Goal: Information Seeking & Learning: Find specific fact

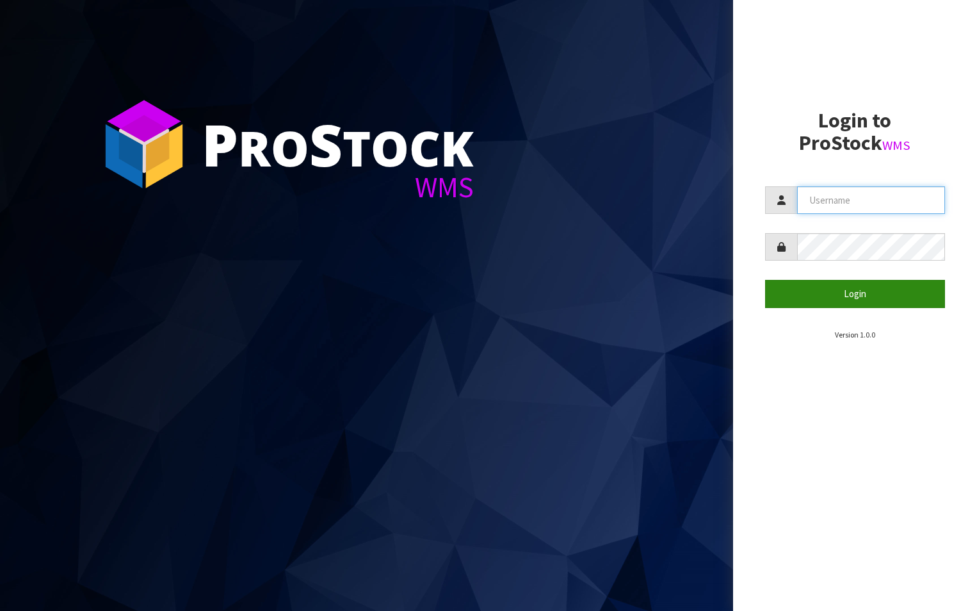
type input "aquacooler"
click at [842, 293] on button "Login" at bounding box center [855, 294] width 181 height 28
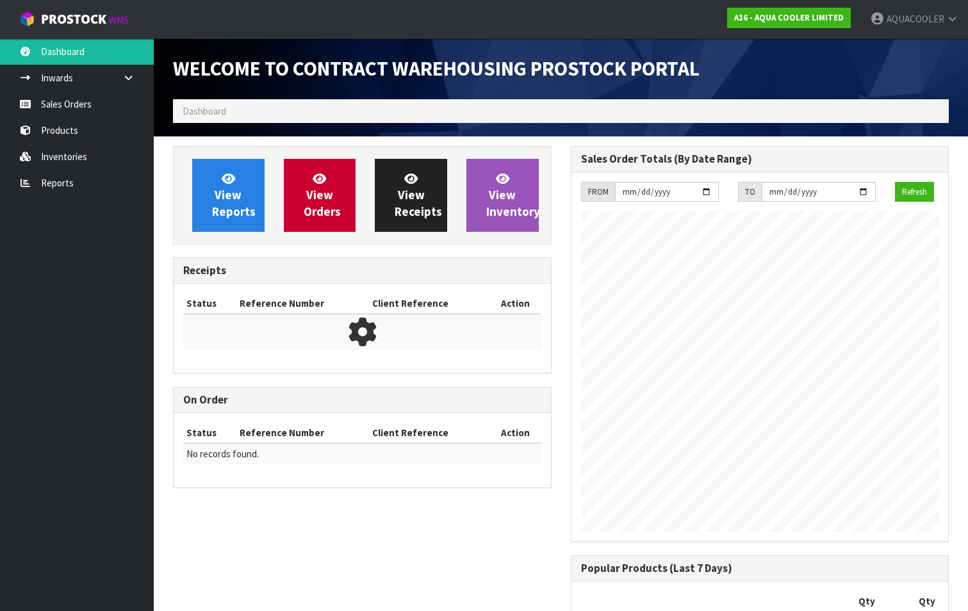
scroll to position [572, 397]
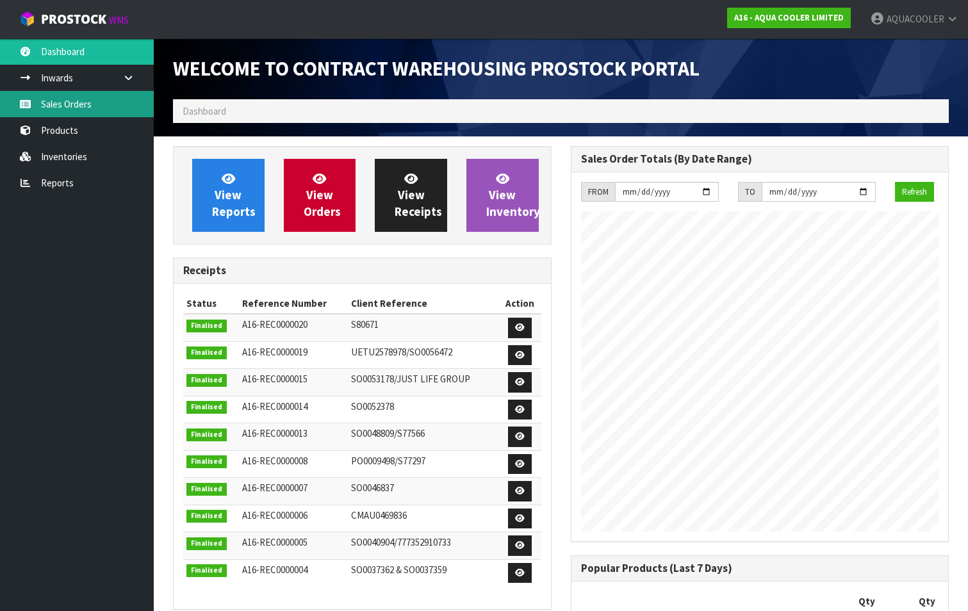
click at [70, 107] on link "Sales Orders" at bounding box center [77, 104] width 154 height 26
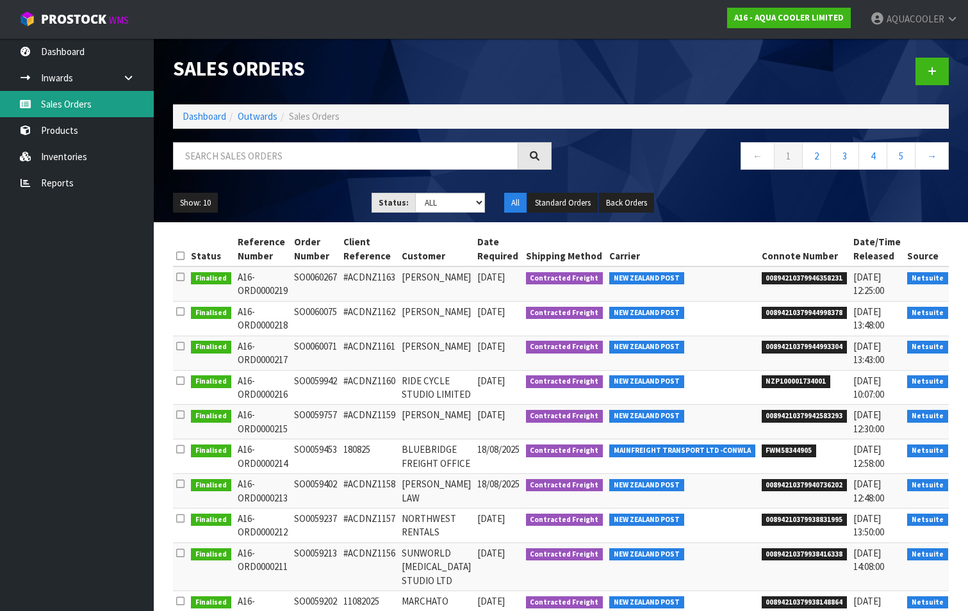
click at [72, 103] on link "Sales Orders" at bounding box center [77, 104] width 154 height 26
click at [620, 203] on button "Back Orders" at bounding box center [626, 203] width 55 height 20
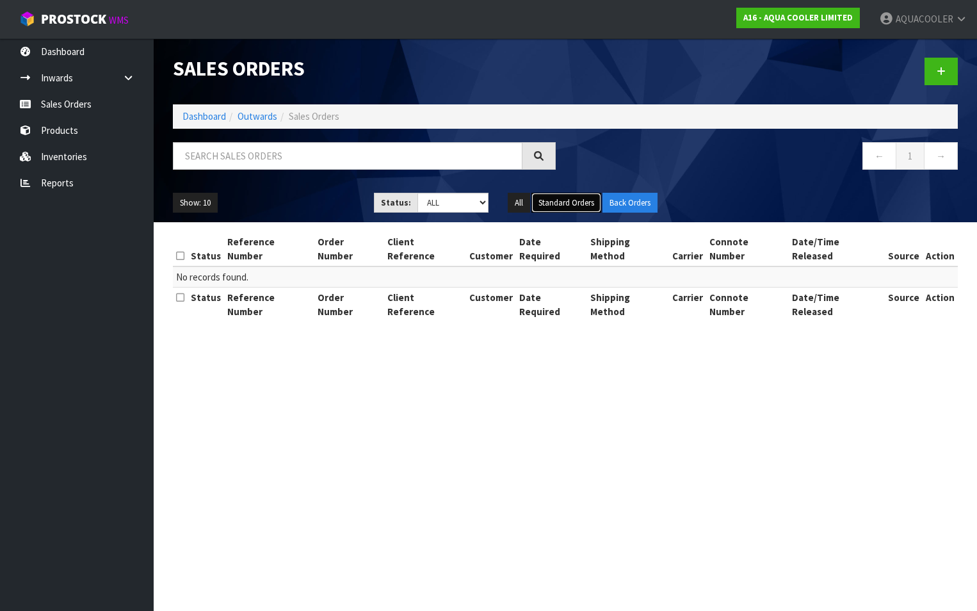
click at [555, 197] on button "Standard Orders" at bounding box center [567, 203] width 70 height 20
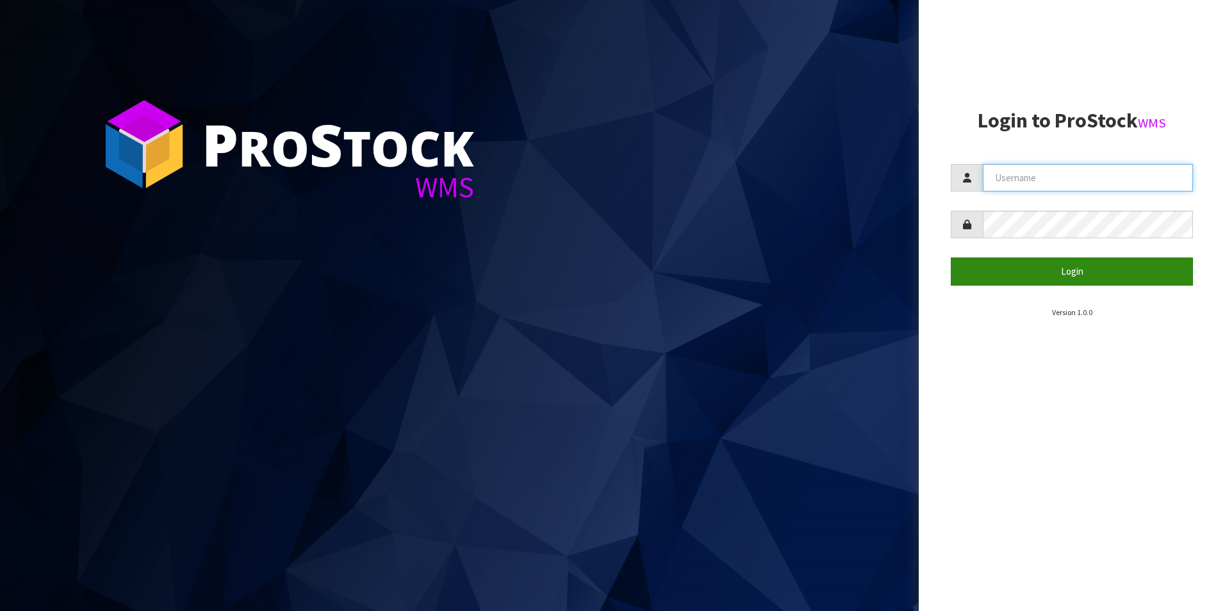
type input "aquacooler"
click at [1068, 270] on button "Login" at bounding box center [1071, 271] width 242 height 28
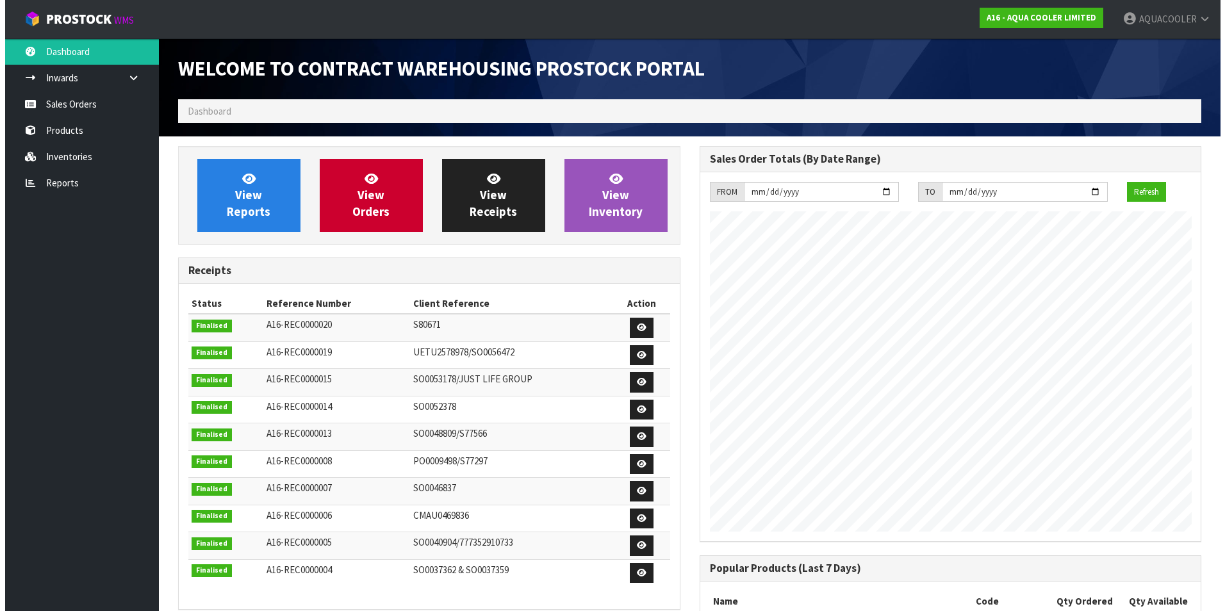
scroll to position [544, 521]
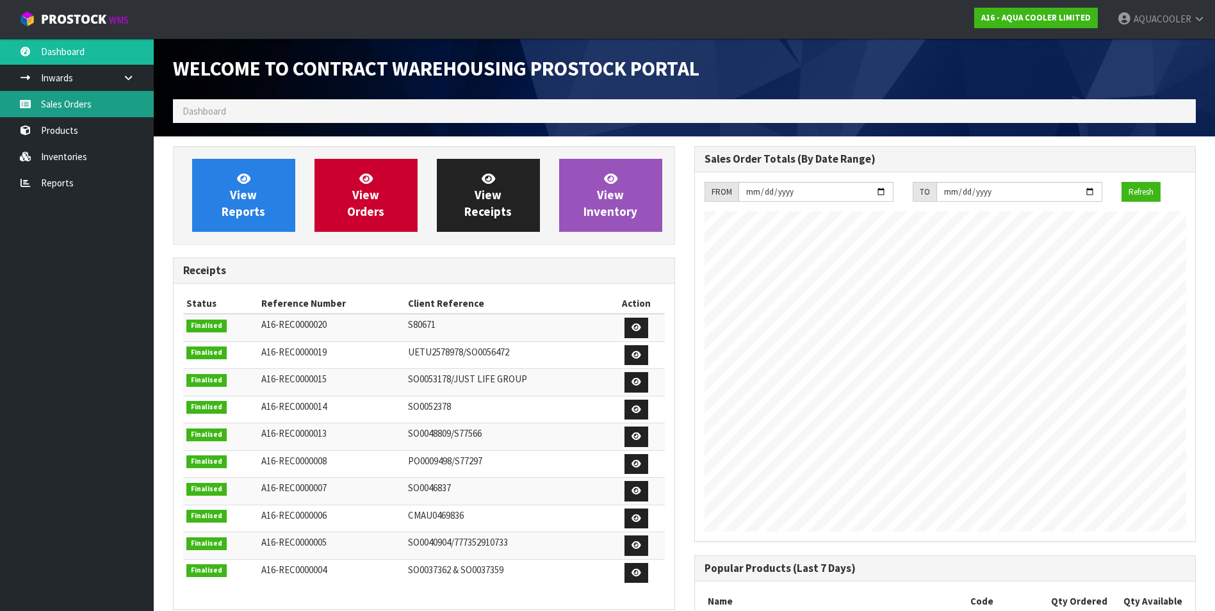
click at [78, 105] on link "Sales Orders" at bounding box center [77, 104] width 154 height 26
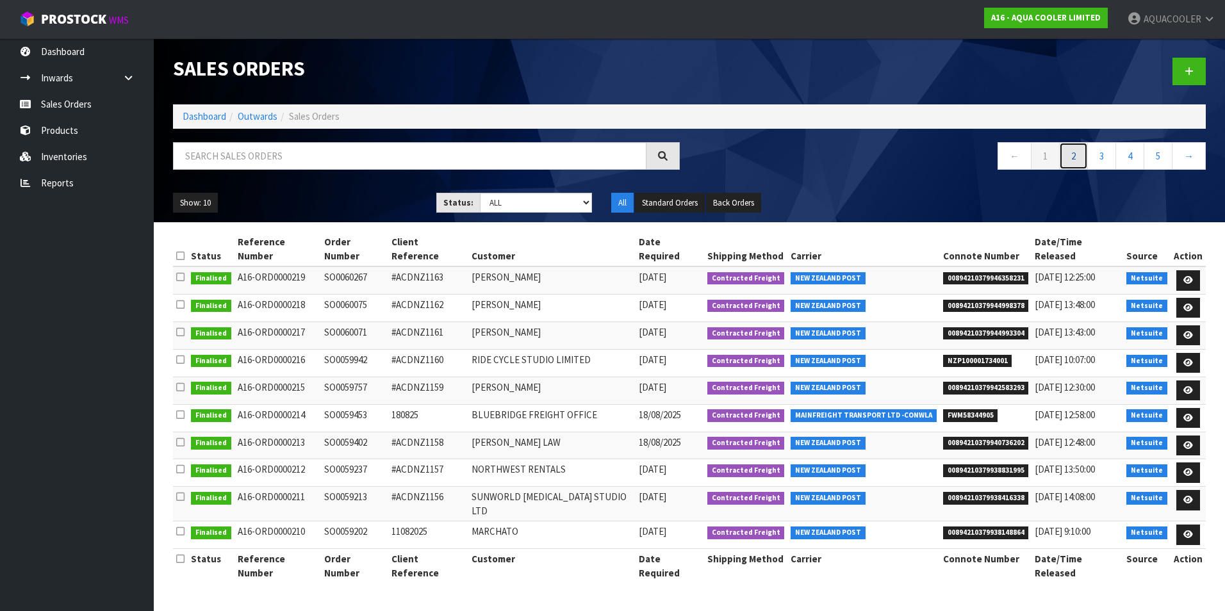
click at [1076, 153] on link "2" at bounding box center [1073, 156] width 29 height 28
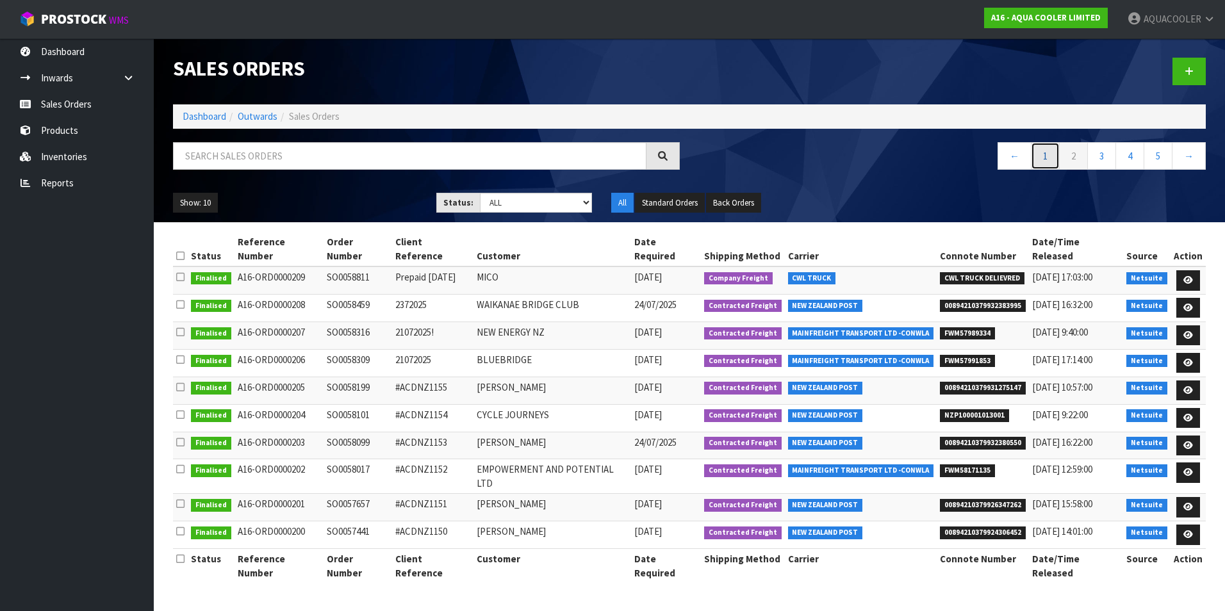
click at [1038, 156] on link "1" at bounding box center [1045, 156] width 29 height 28
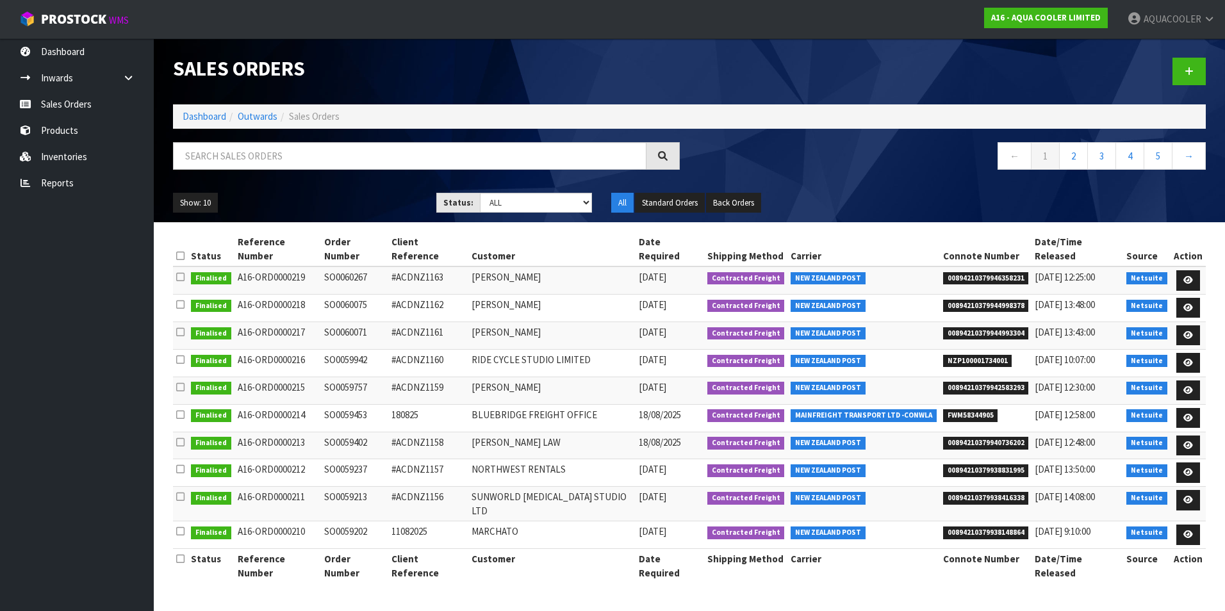
click at [827, 167] on nav "← 1 2 3 4 5 →" at bounding box center [952, 157] width 507 height 31
click at [1075, 159] on link "2" at bounding box center [1073, 156] width 29 height 28
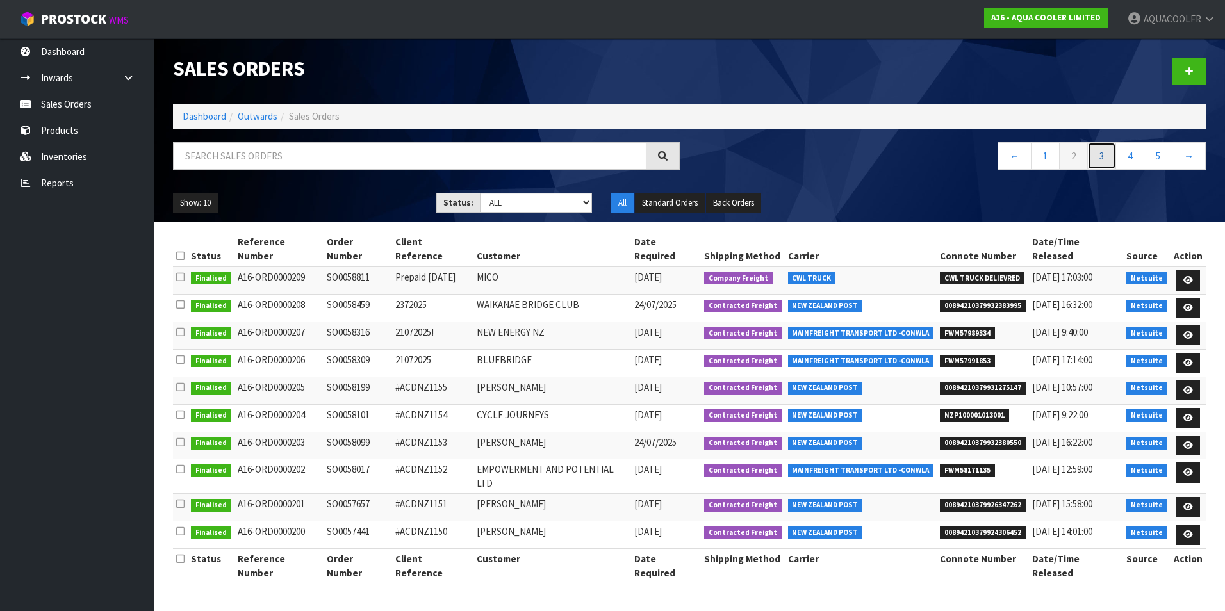
click at [1102, 154] on link "3" at bounding box center [1101, 156] width 29 height 28
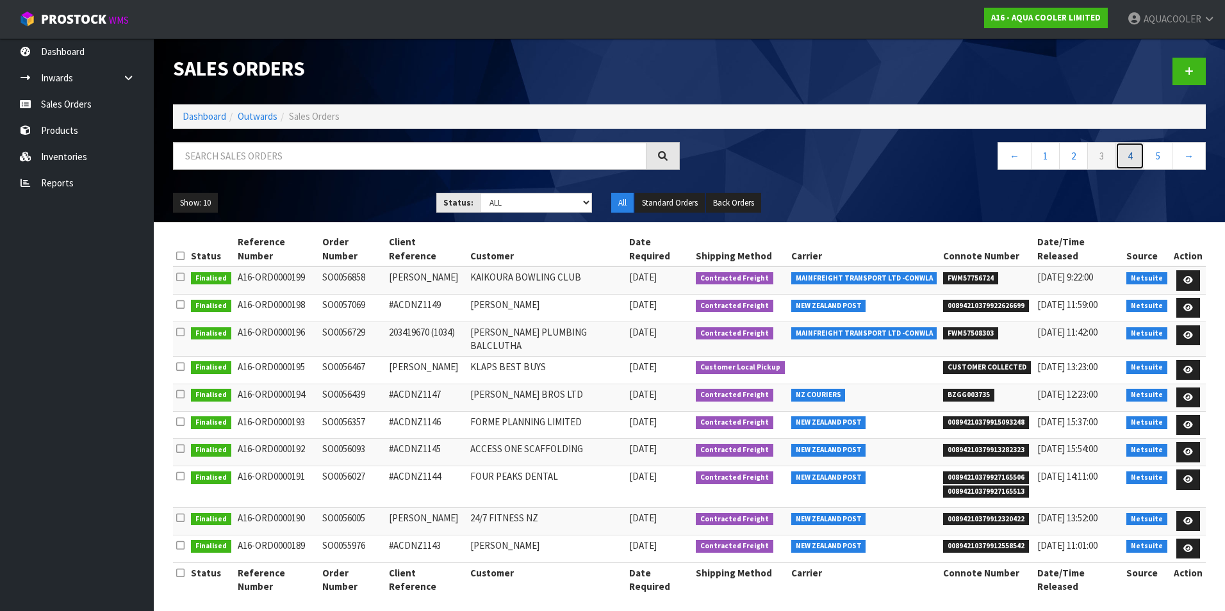
click at [1132, 154] on link "4" at bounding box center [1129, 156] width 29 height 28
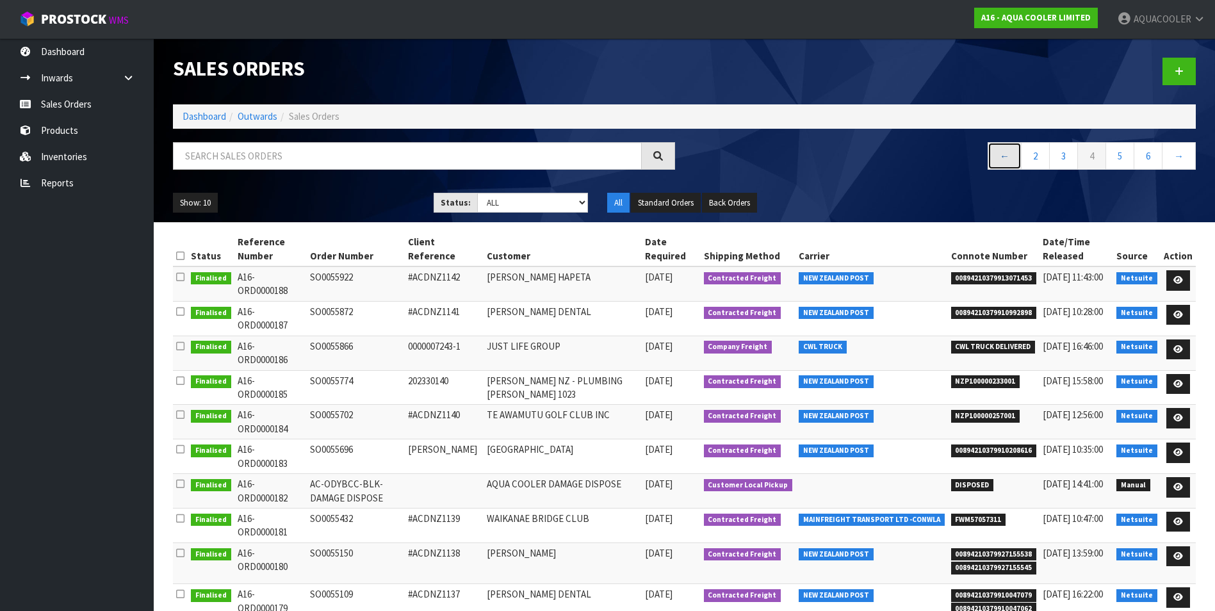
click at [1007, 157] on link "←" at bounding box center [1005, 156] width 34 height 28
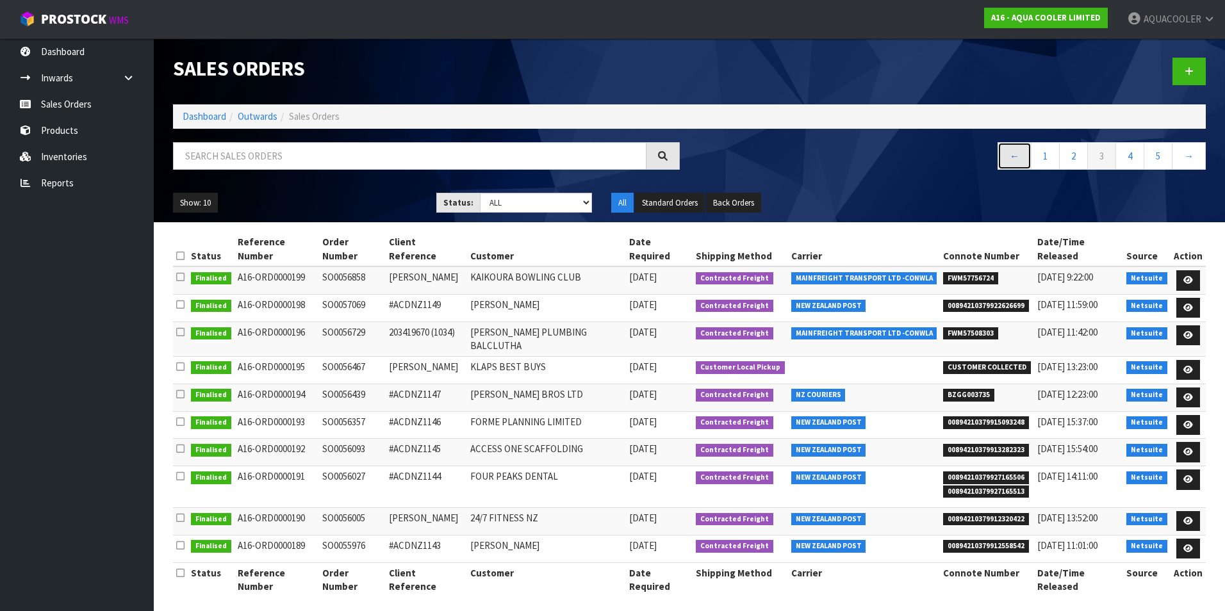
click at [1013, 154] on link "←" at bounding box center [1014, 156] width 34 height 28
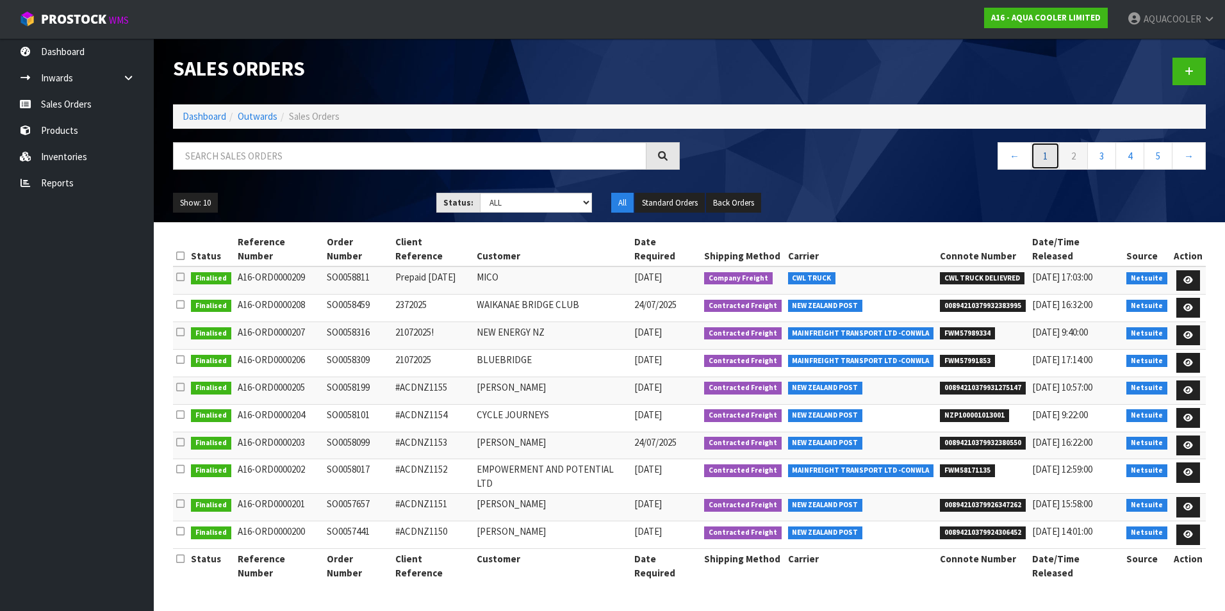
click at [1045, 152] on link "1" at bounding box center [1045, 156] width 29 height 28
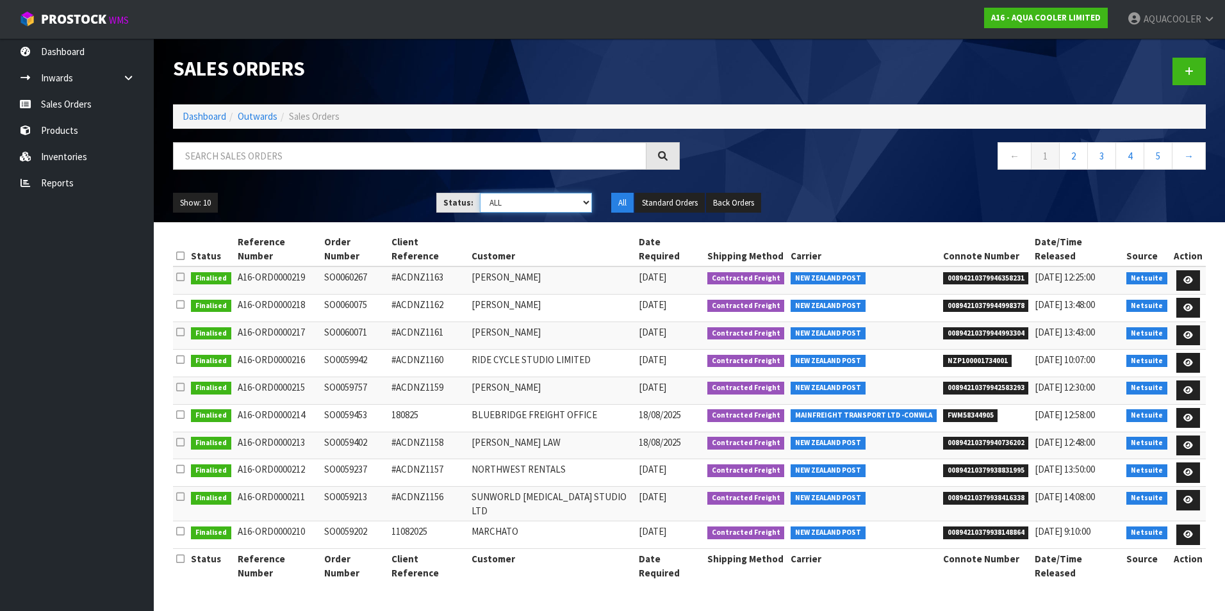
click at [586, 202] on select "Draft Pending Allocated Pending Pick Goods Picked Goods Packed Pending Charges …" at bounding box center [536, 203] width 113 height 20
click at [480, 193] on select "Draft Pending Allocated Pending Pick Goods Picked Goods Packed Pending Charges …" at bounding box center [536, 203] width 113 height 20
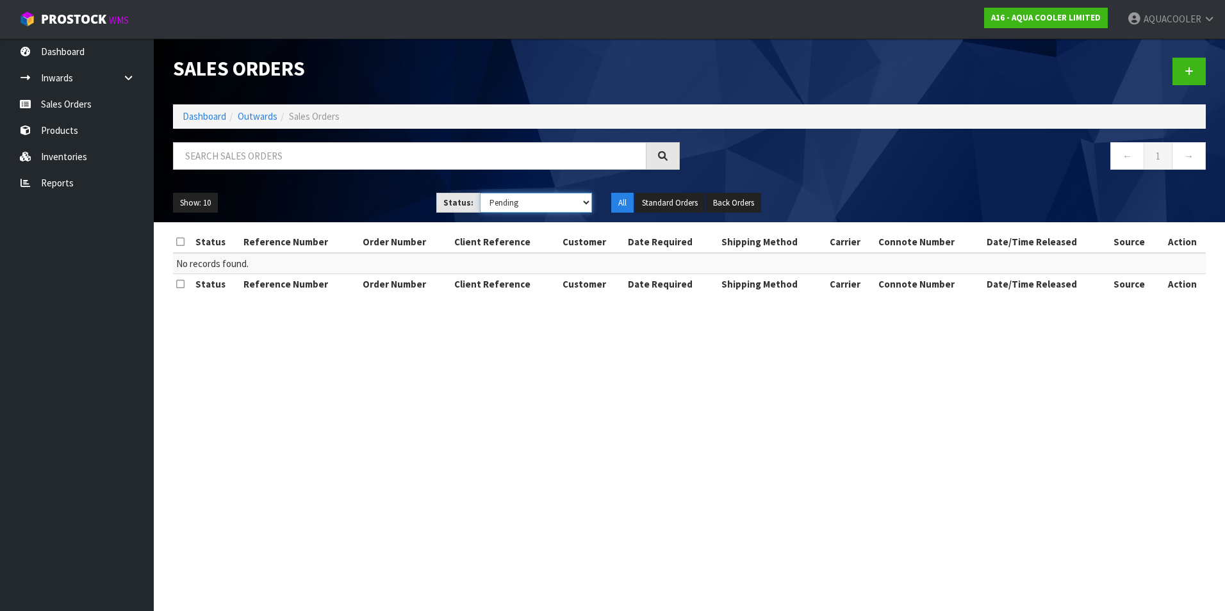
click at [587, 202] on select "Draft Pending Allocated Pending Pick Goods Picked Goods Packed Pending Charges …" at bounding box center [536, 203] width 113 height 20
click at [480, 193] on select "Draft Pending Allocated Pending Pick Goods Picked Goods Packed Pending Charges …" at bounding box center [536, 203] width 113 height 20
click at [583, 202] on select "Draft Pending Allocated Pending Pick Goods Picked Goods Packed Pending Charges …" at bounding box center [536, 203] width 113 height 20
select select "string:9"
click at [480, 193] on select "Draft Pending Allocated Pending Pick Goods Picked Goods Packed Pending Charges …" at bounding box center [536, 203] width 113 height 20
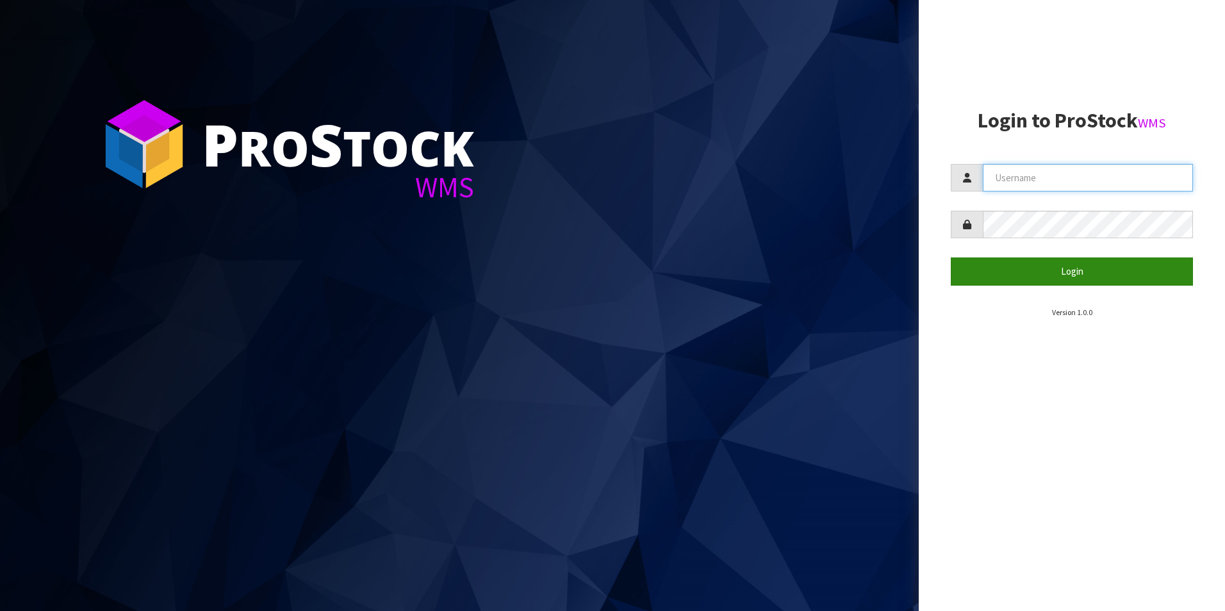
type input "aquacooler"
click at [1063, 272] on button "Login" at bounding box center [1071, 271] width 242 height 28
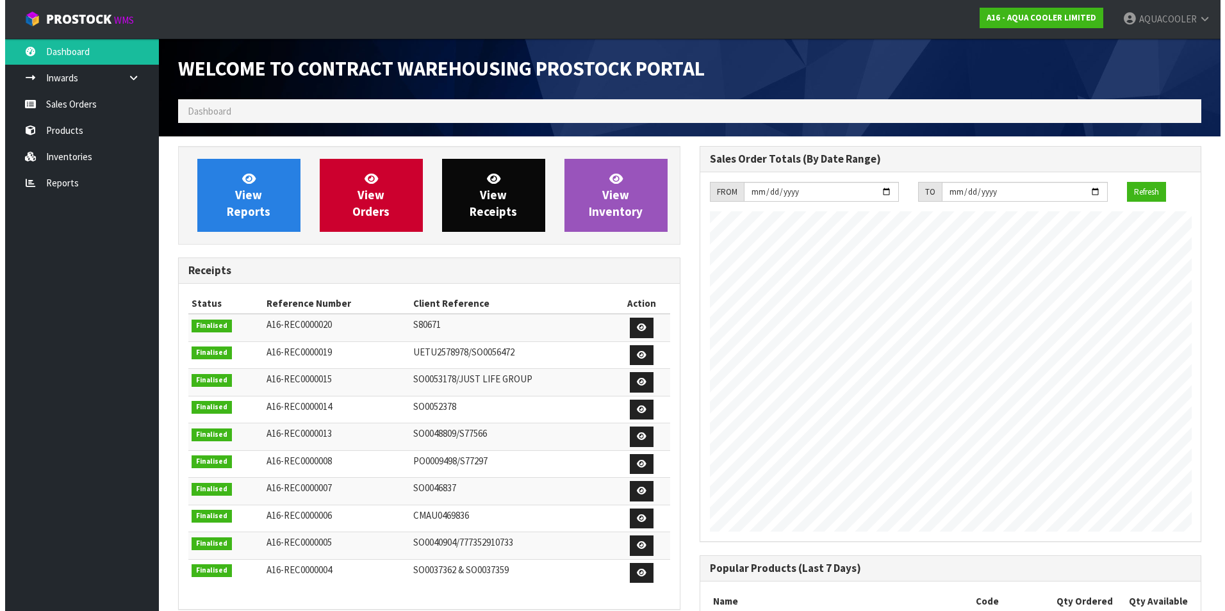
scroll to position [544, 521]
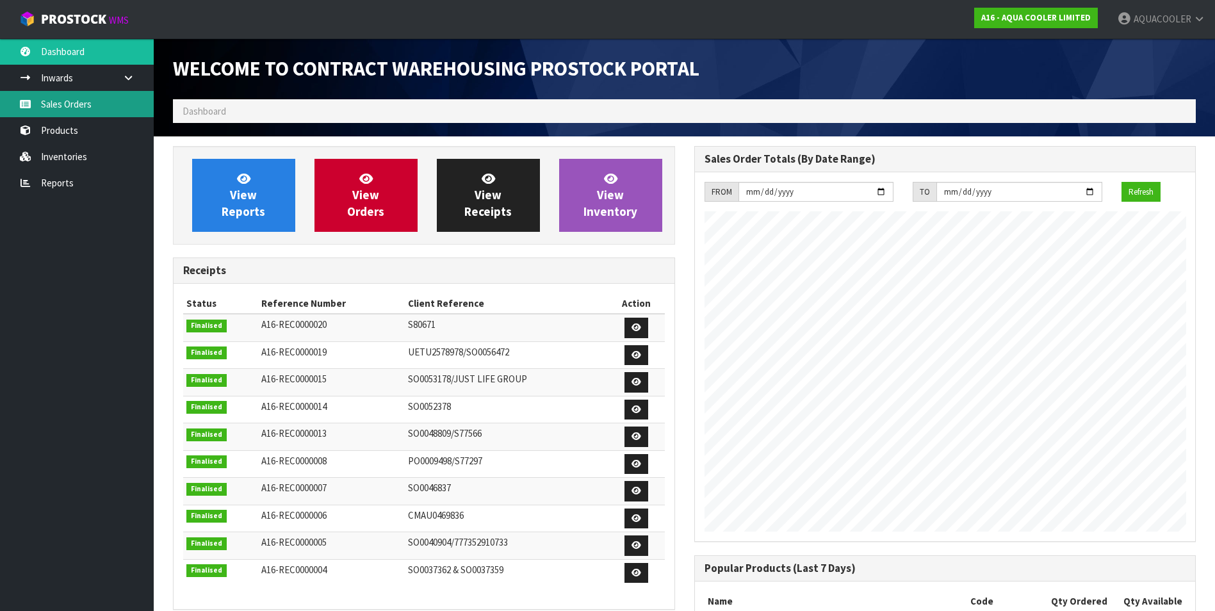
click at [69, 102] on link "Sales Orders" at bounding box center [77, 104] width 154 height 26
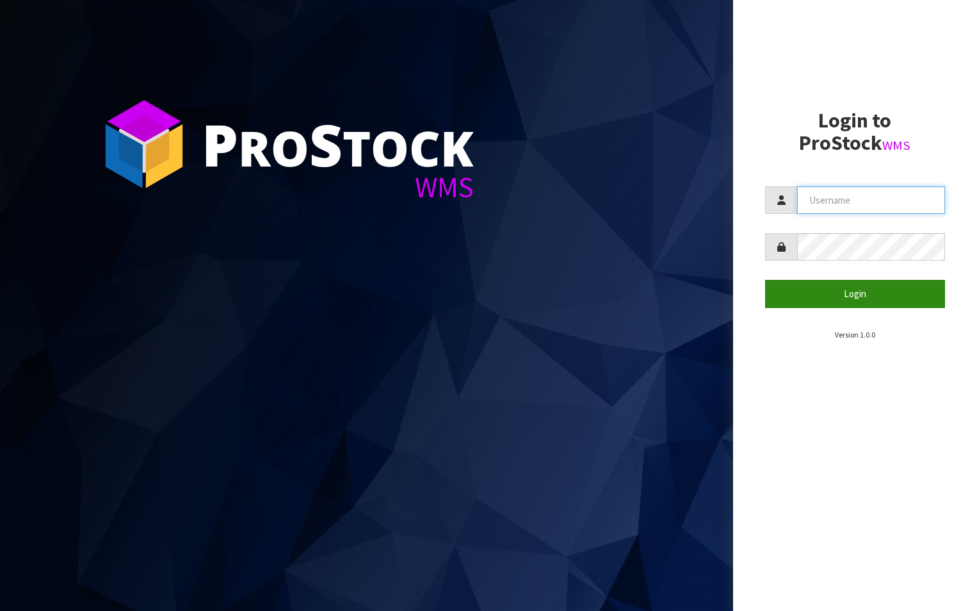
type input "aquacooler"
click at [852, 294] on button "Login" at bounding box center [855, 294] width 181 height 28
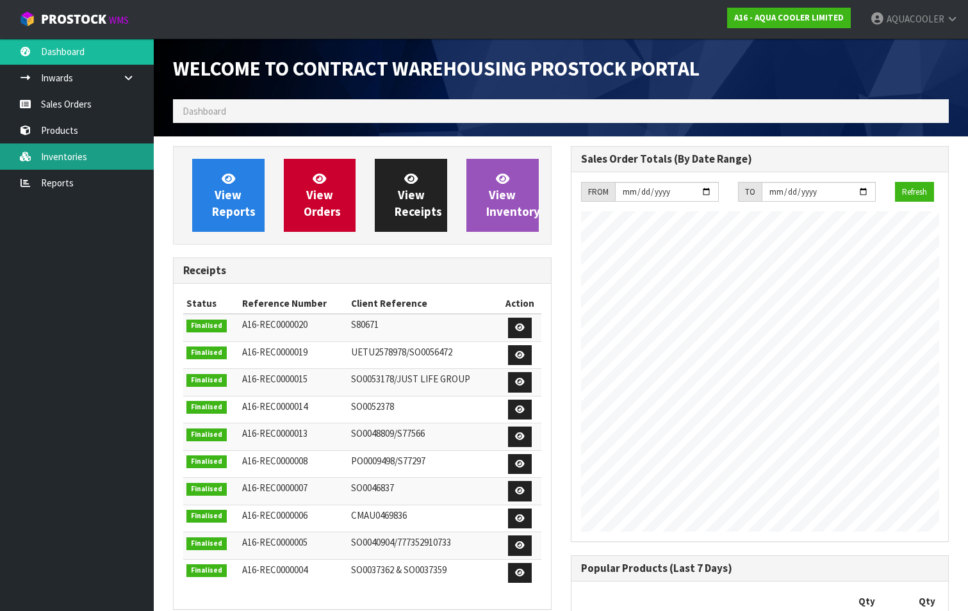
scroll to position [572, 397]
click at [235, 110] on ol "Dashboard" at bounding box center [561, 111] width 776 height 24
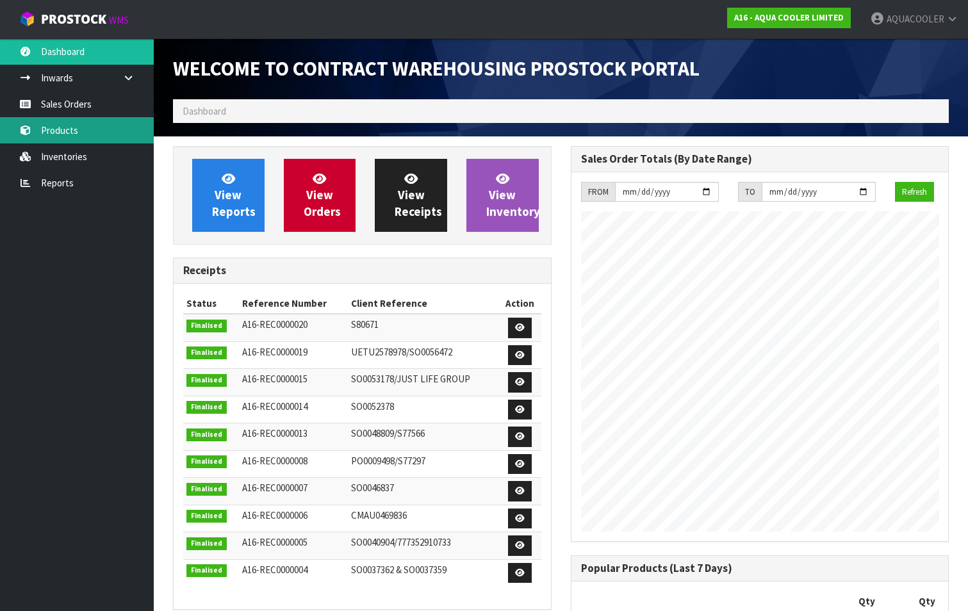
click at [70, 133] on link "Products" at bounding box center [77, 130] width 154 height 26
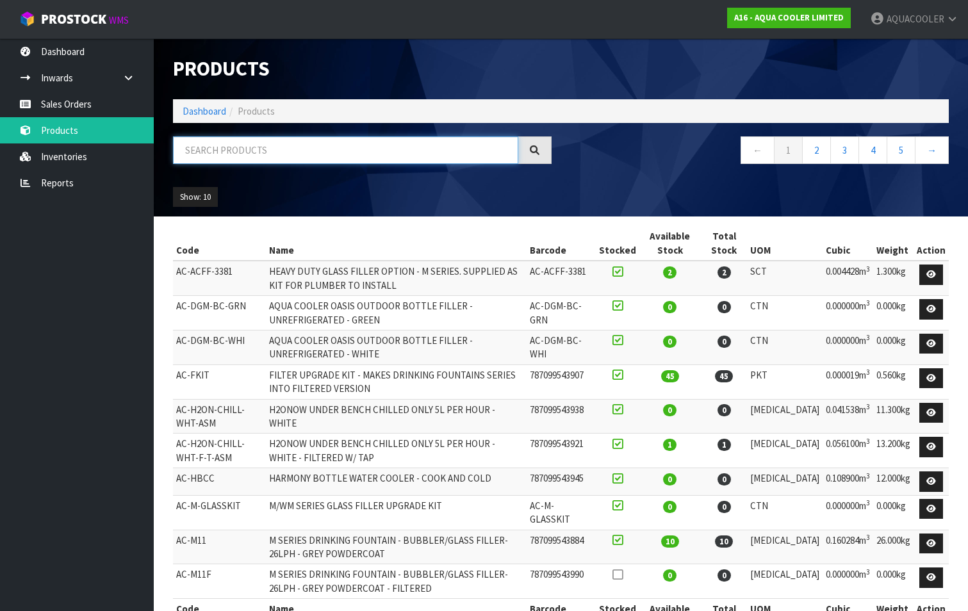
click at [224, 148] on input "text" at bounding box center [345, 150] width 345 height 28
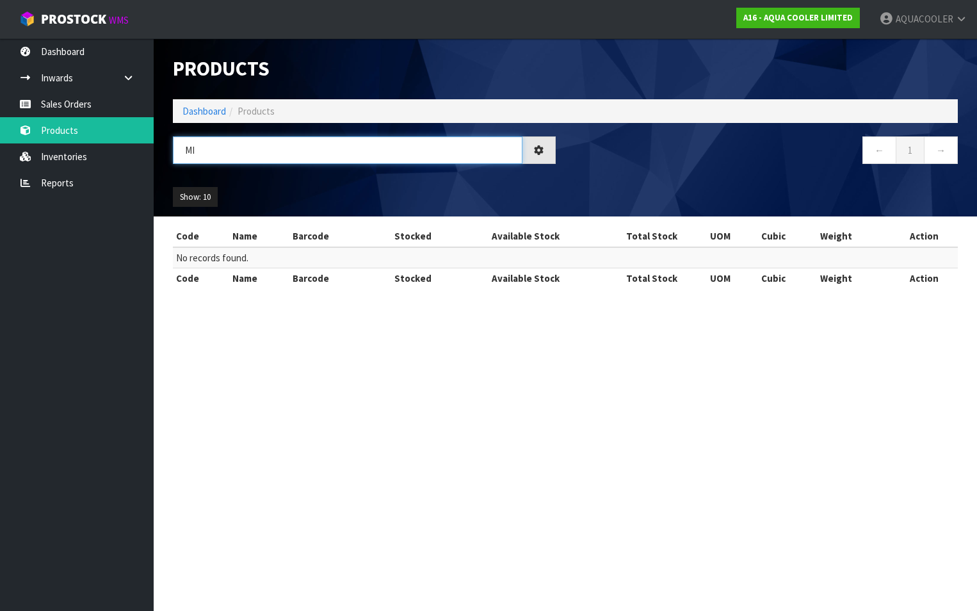
type input "M"
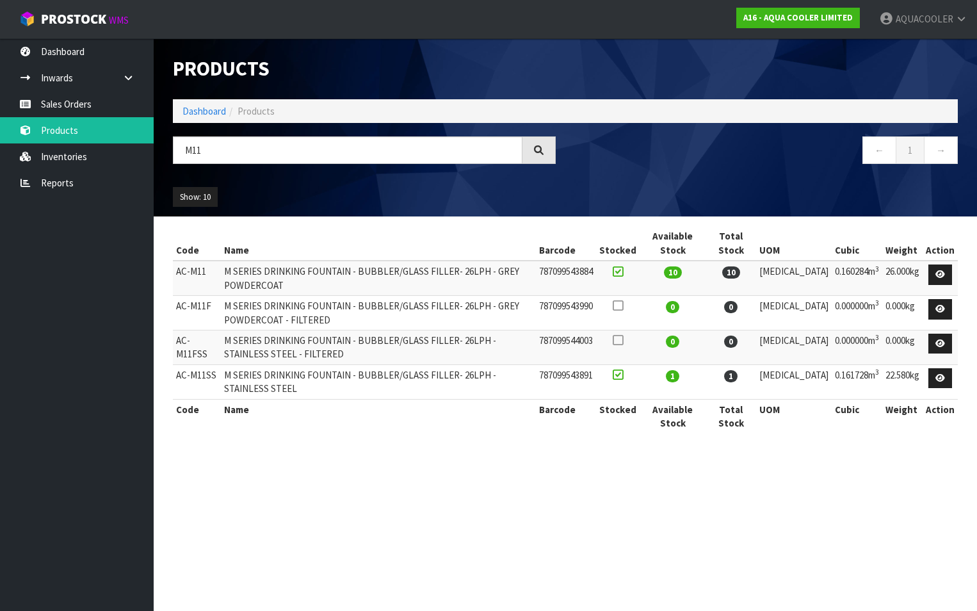
click at [629, 53] on div "Products" at bounding box center [565, 68] width 804 height 61
click at [303, 519] on section "Products Import Products Drop file here to import csv template Dashboard Produc…" at bounding box center [488, 305] width 977 height 611
click at [223, 151] on input "M11" at bounding box center [348, 150] width 350 height 28
click at [63, 127] on link "Products" at bounding box center [77, 130] width 154 height 26
click at [224, 154] on input "M11" at bounding box center [348, 150] width 350 height 28
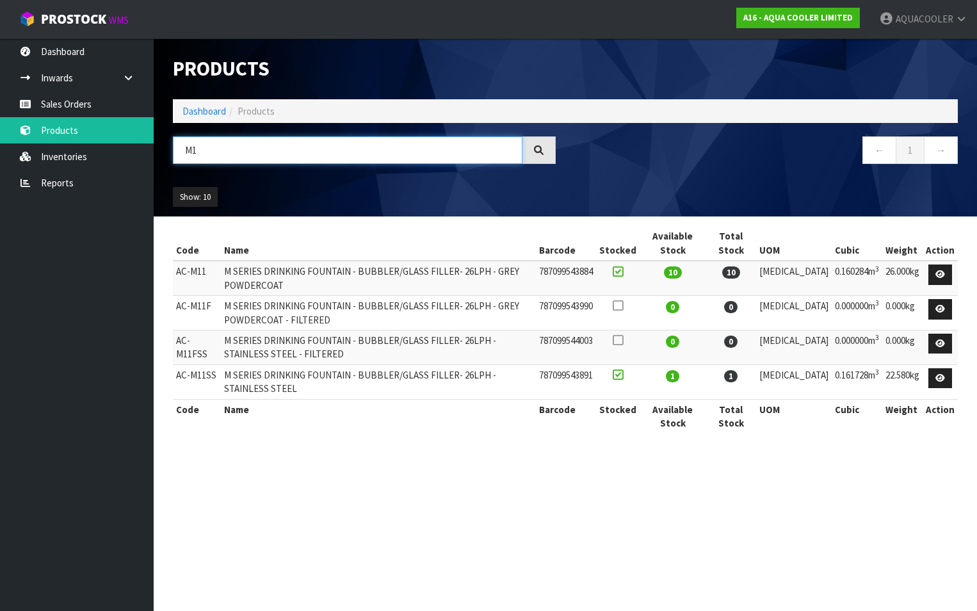
type input "M"
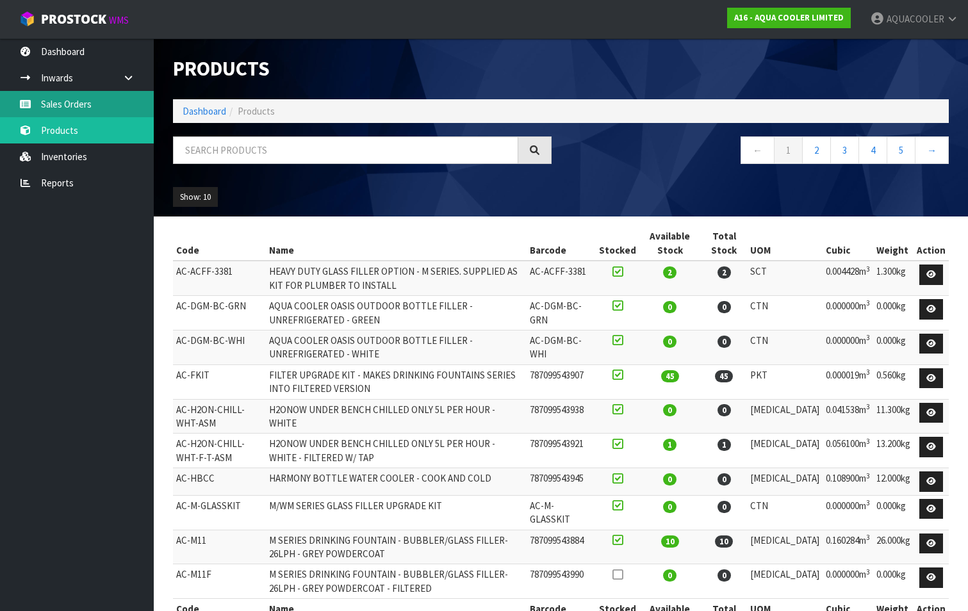
click at [45, 102] on link "Sales Orders" at bounding box center [77, 104] width 154 height 26
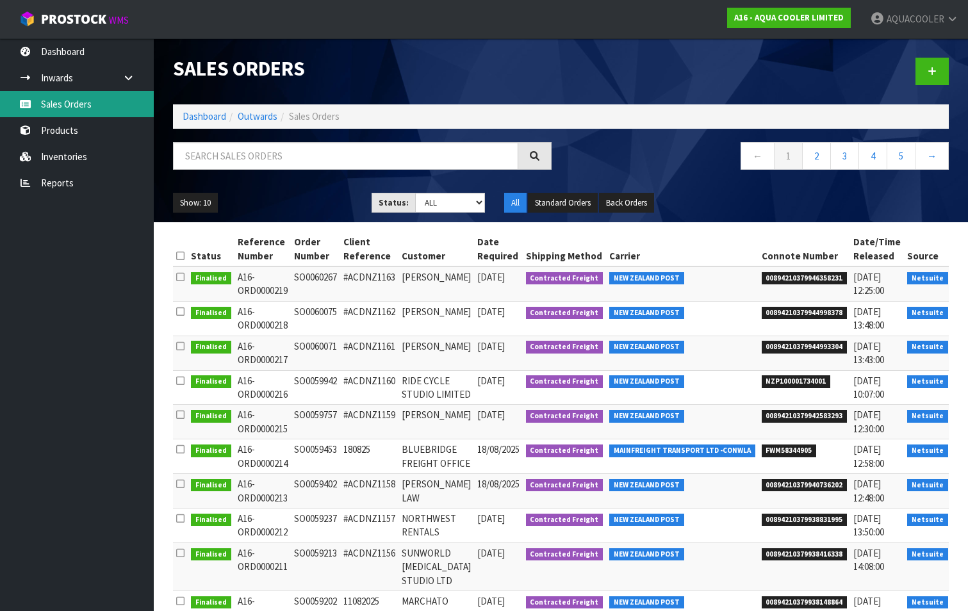
click at [62, 104] on link "Sales Orders" at bounding box center [77, 104] width 154 height 26
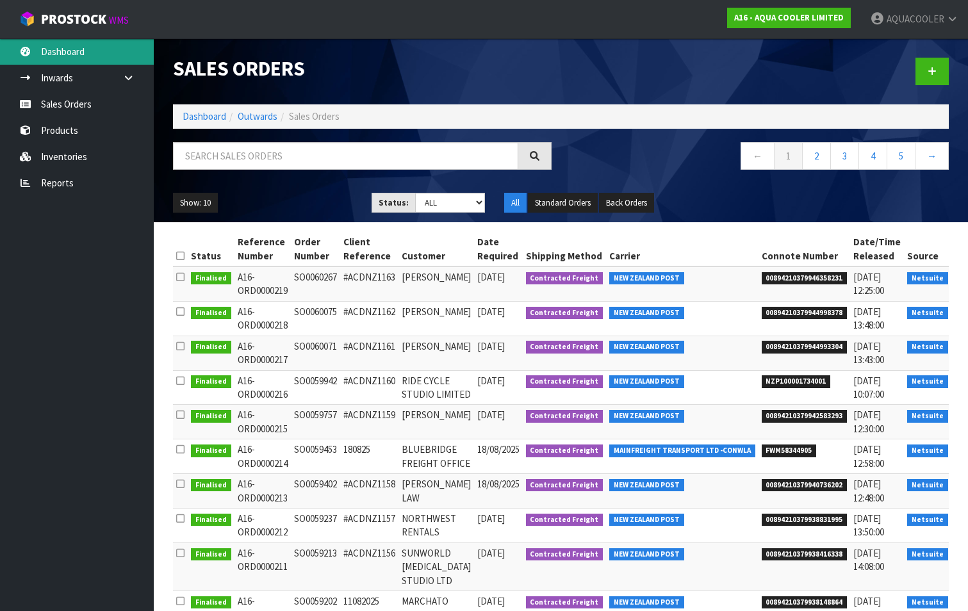
click at [41, 49] on link "Dashboard" at bounding box center [77, 51] width 154 height 26
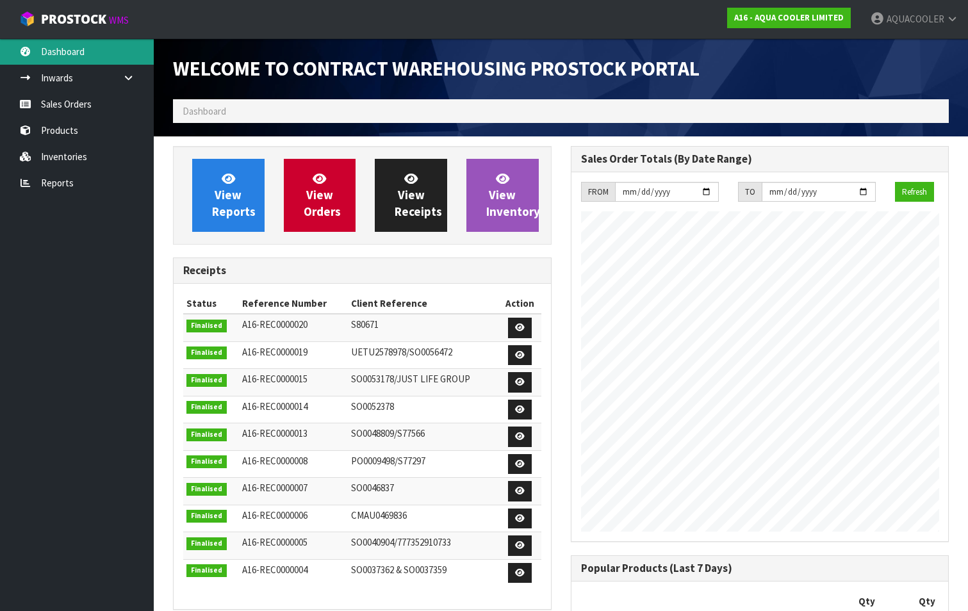
scroll to position [572, 397]
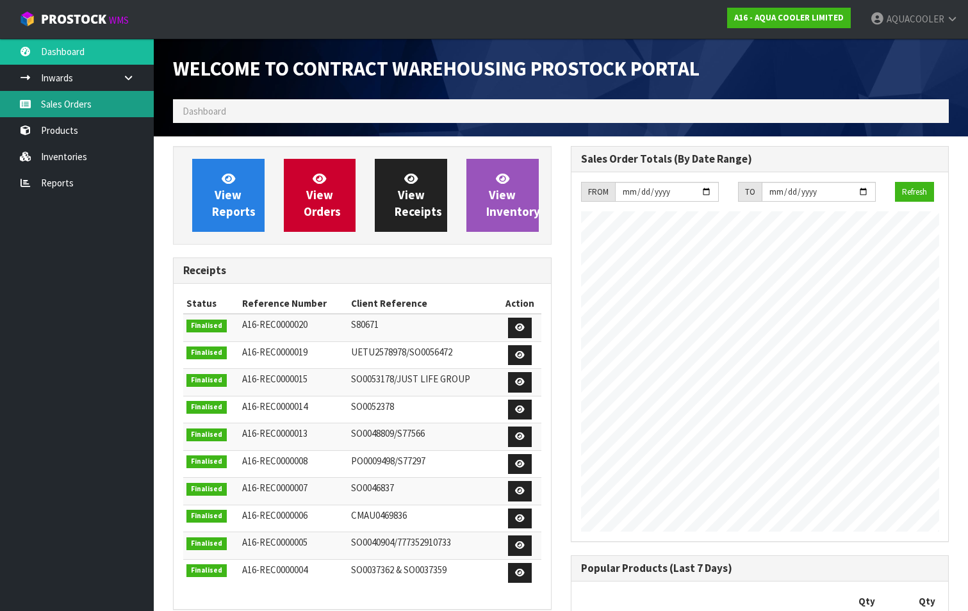
click at [65, 102] on link "Sales Orders" at bounding box center [77, 104] width 154 height 26
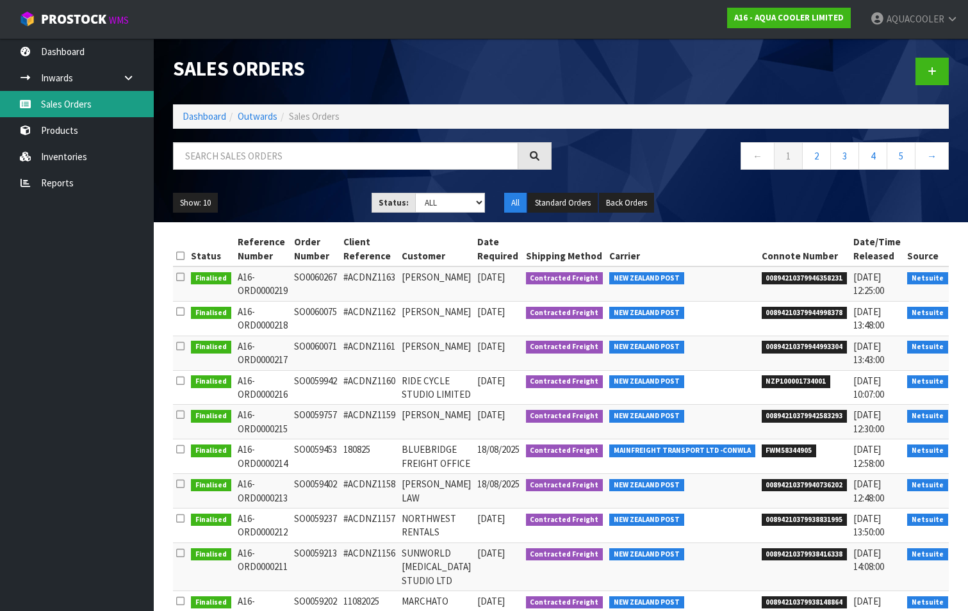
click at [74, 103] on link "Sales Orders" at bounding box center [77, 104] width 154 height 26
click at [52, 102] on link "Sales Orders" at bounding box center [77, 104] width 154 height 26
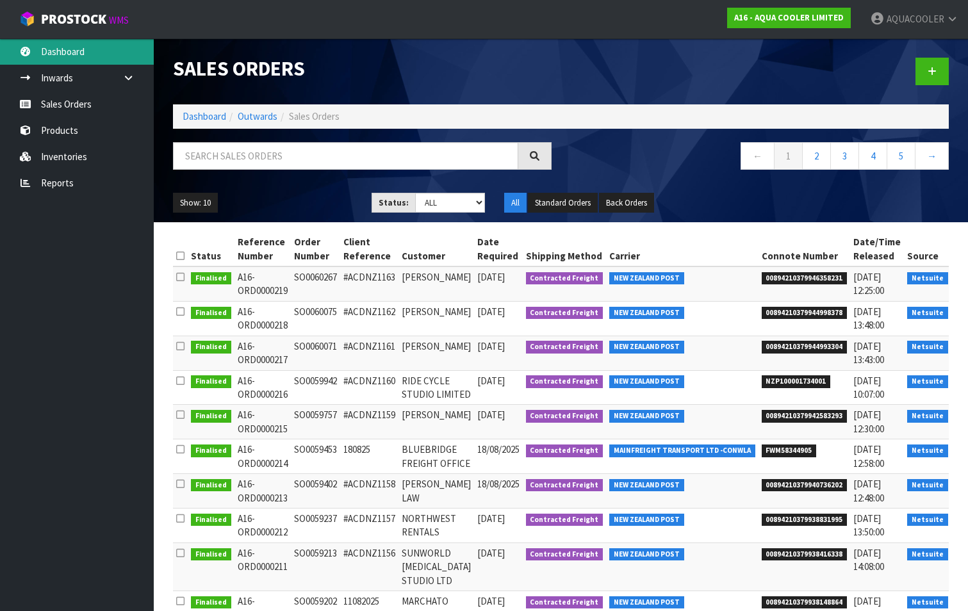
click at [67, 54] on link "Dashboard" at bounding box center [77, 51] width 154 height 26
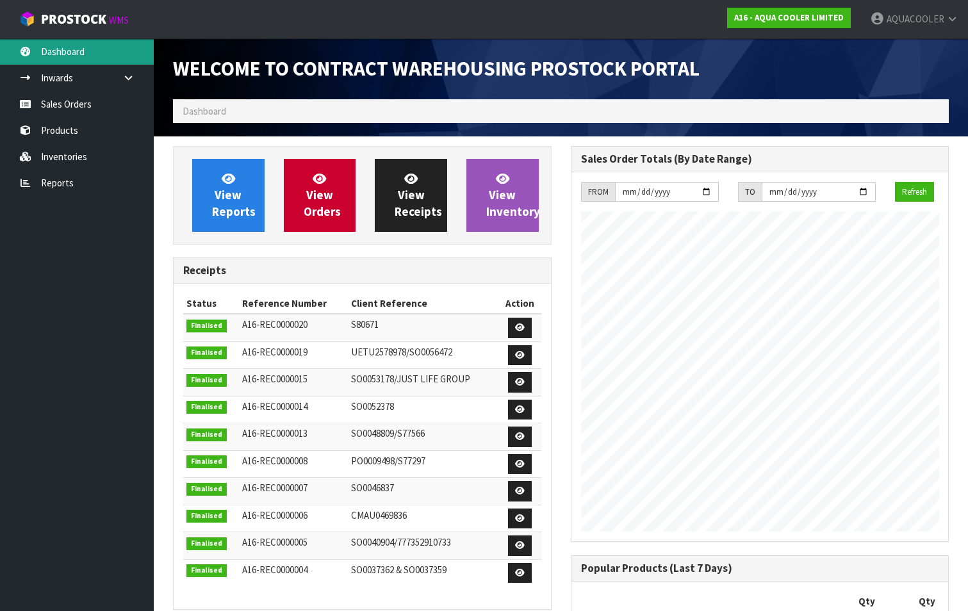
scroll to position [572, 397]
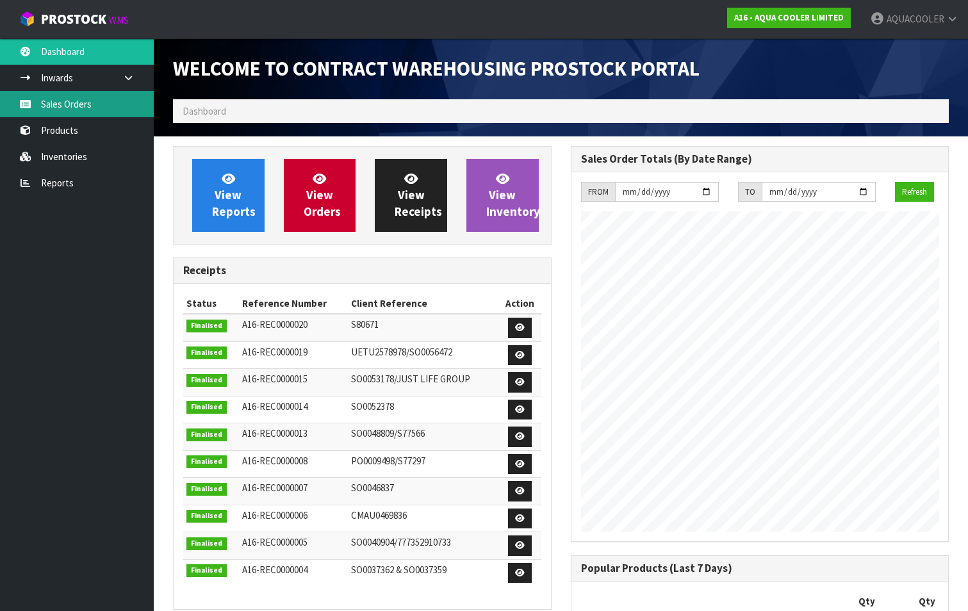
click at [70, 102] on link "Sales Orders" at bounding box center [77, 104] width 154 height 26
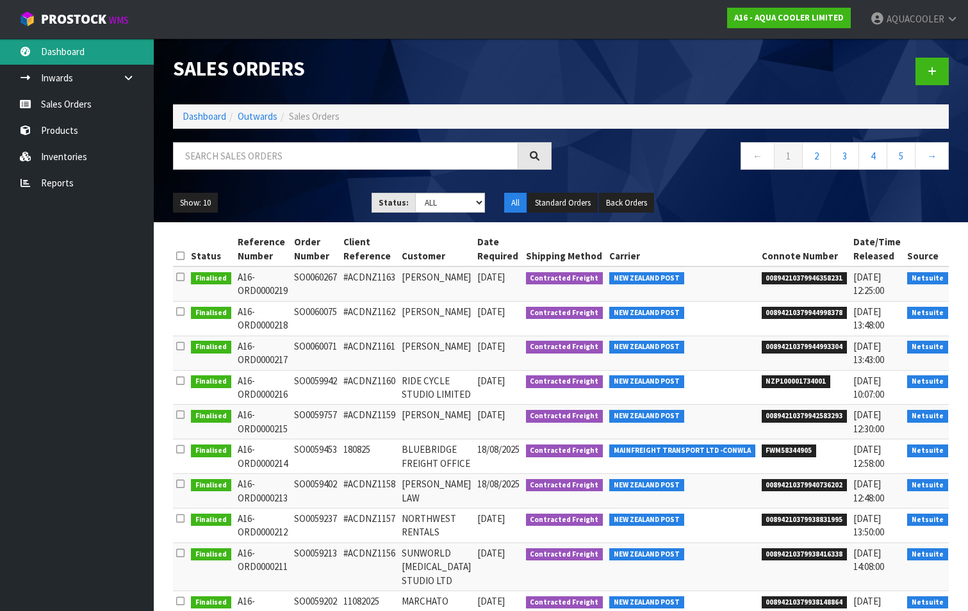
click at [62, 52] on link "Dashboard" at bounding box center [77, 51] width 154 height 26
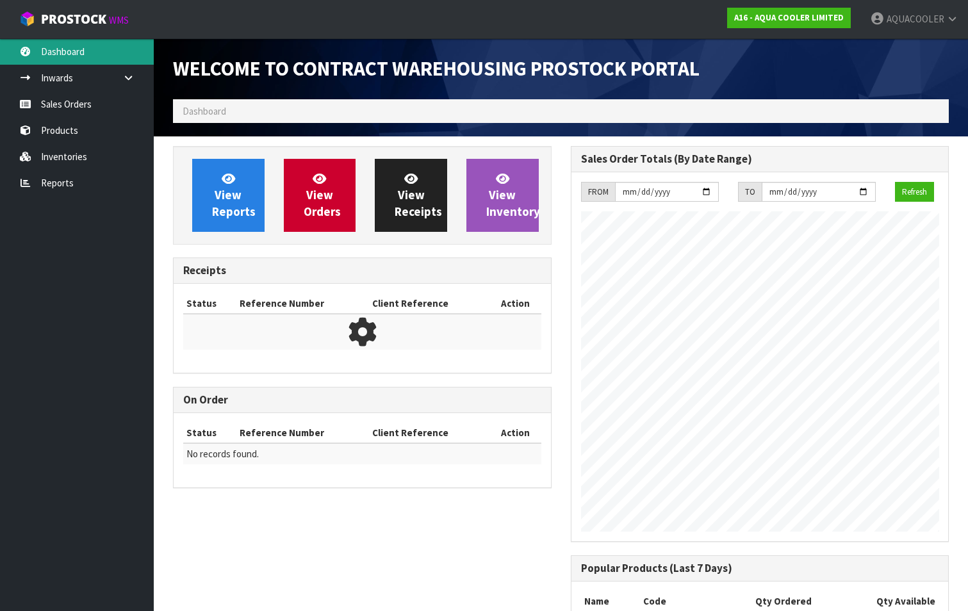
scroll to position [572, 397]
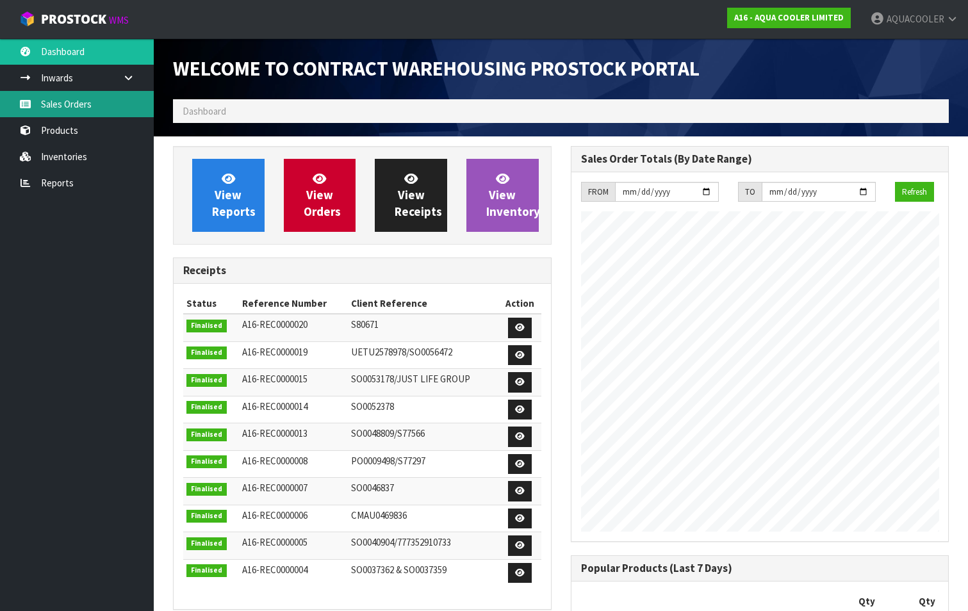
click at [61, 103] on link "Sales Orders" at bounding box center [77, 104] width 154 height 26
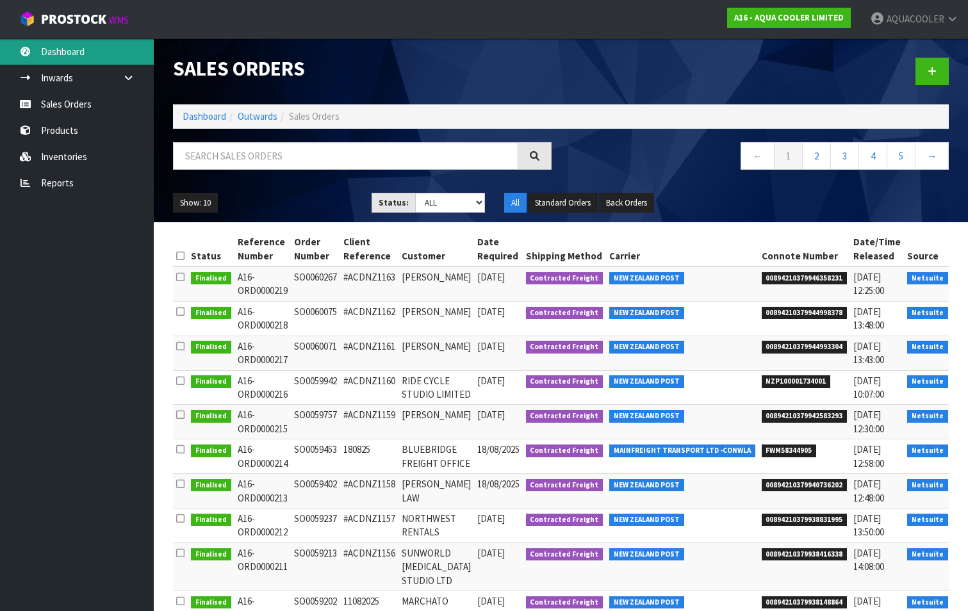
click at [56, 45] on link "Dashboard" at bounding box center [77, 51] width 154 height 26
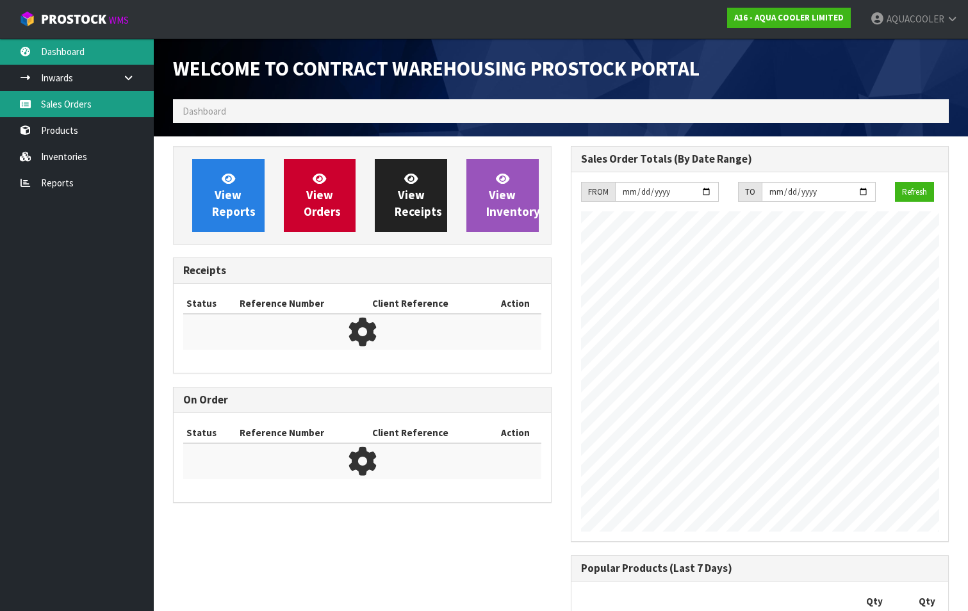
scroll to position [621, 397]
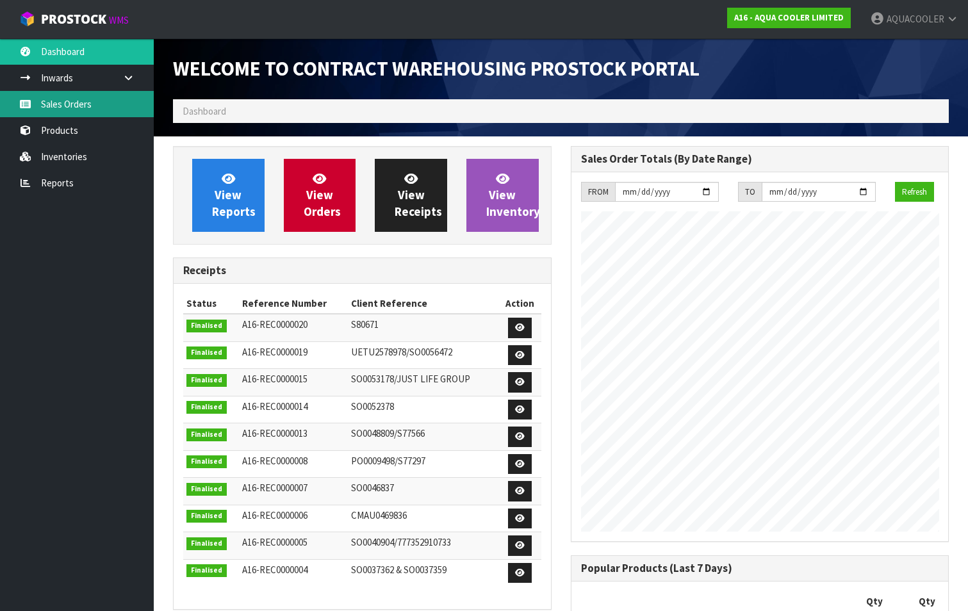
click at [60, 103] on link "Sales Orders" at bounding box center [77, 104] width 154 height 26
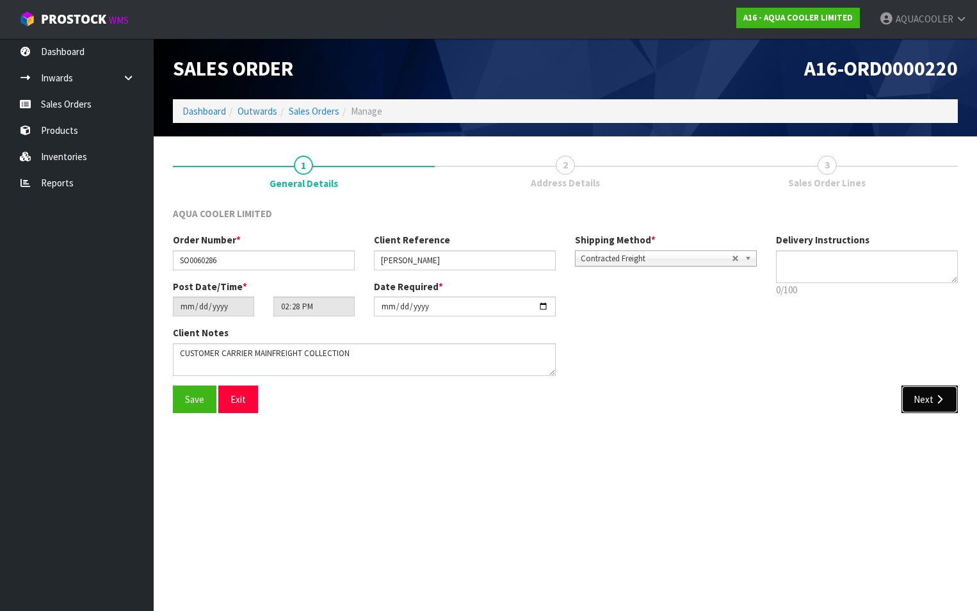
click at [931, 395] on button "Next" at bounding box center [930, 400] width 56 height 28
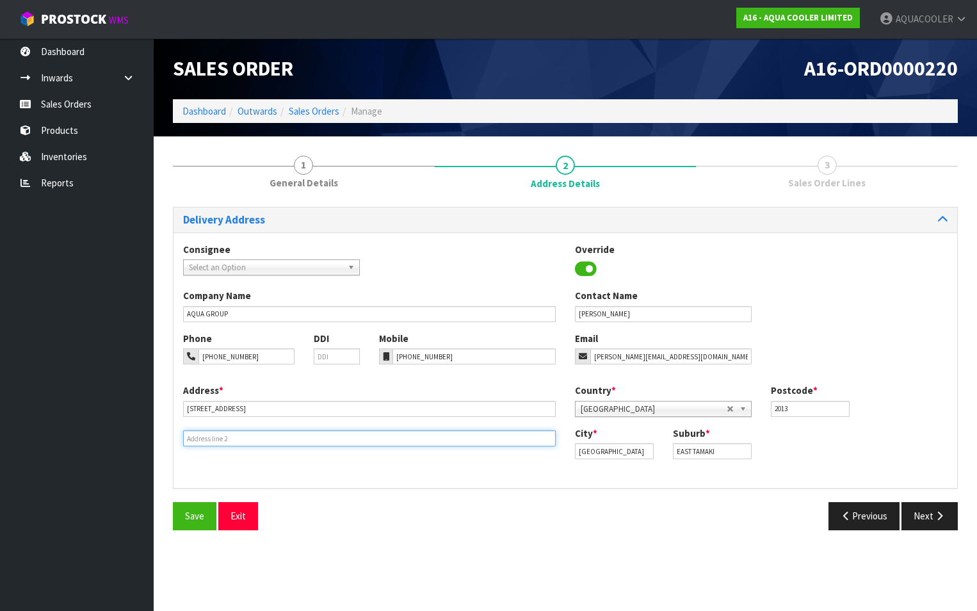
click at [209, 441] on input "text" at bounding box center [369, 438] width 373 height 16
type input "EAST TAMAKI"
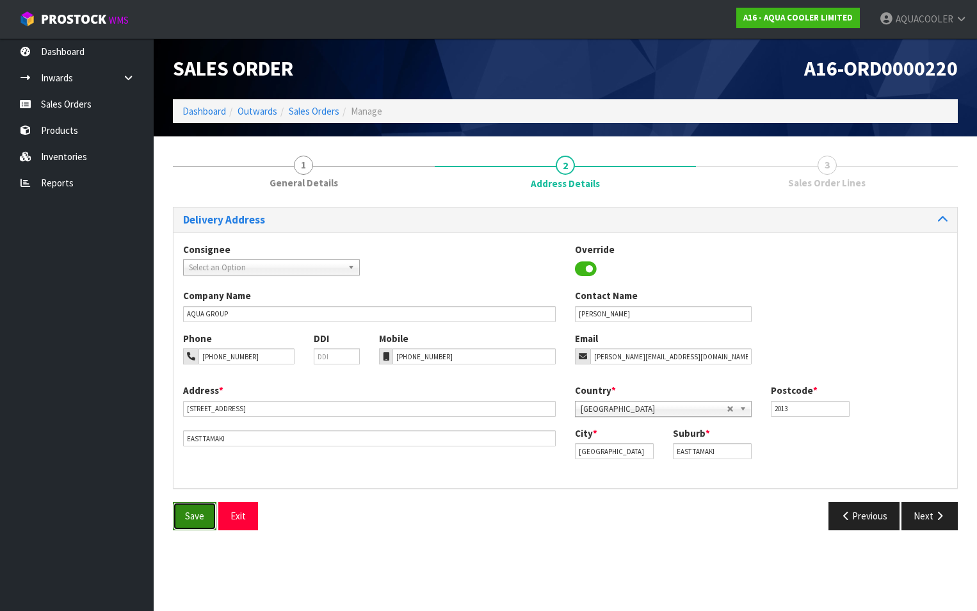
click at [194, 518] on span "Save" at bounding box center [194, 516] width 19 height 12
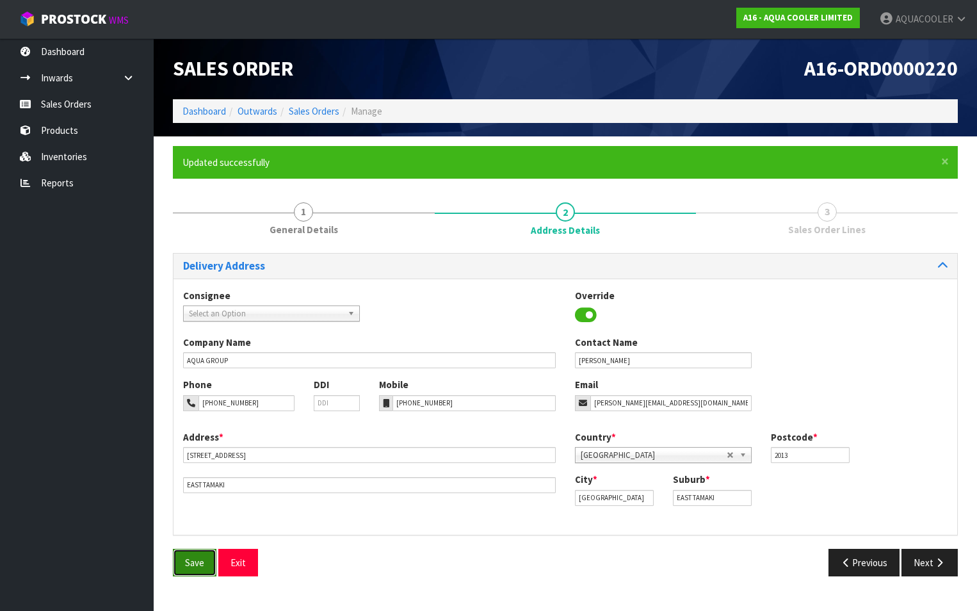
click at [190, 564] on span "Save" at bounding box center [194, 563] width 19 height 12
click at [54, 100] on link "Sales Orders" at bounding box center [77, 104] width 154 height 26
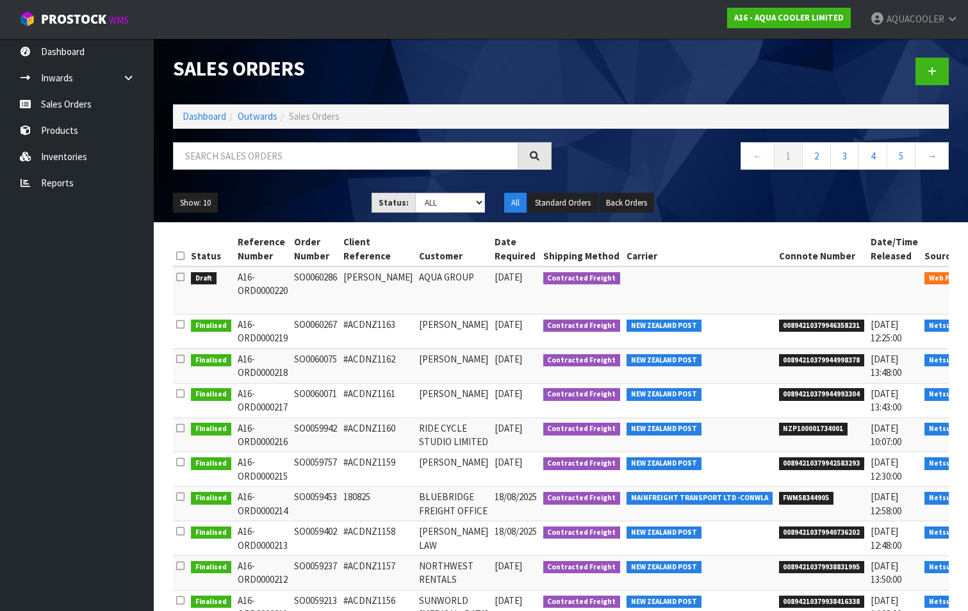
click at [623, 277] on td at bounding box center [699, 290] width 152 height 48
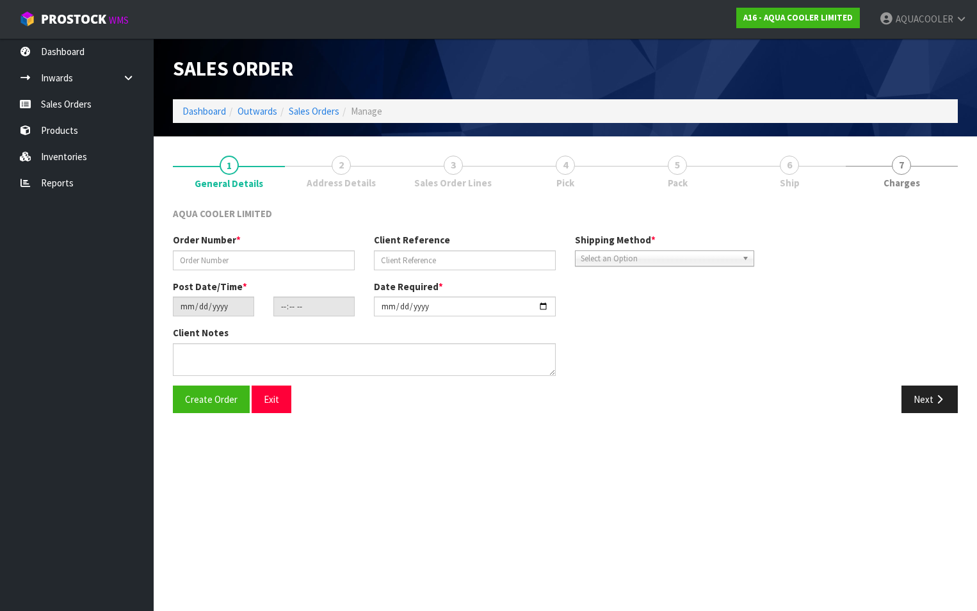
type input "SO0060286"
type input "[PERSON_NAME]"
type input "[DATE]"
type input "18:28:00.000"
type input "[DATE]"
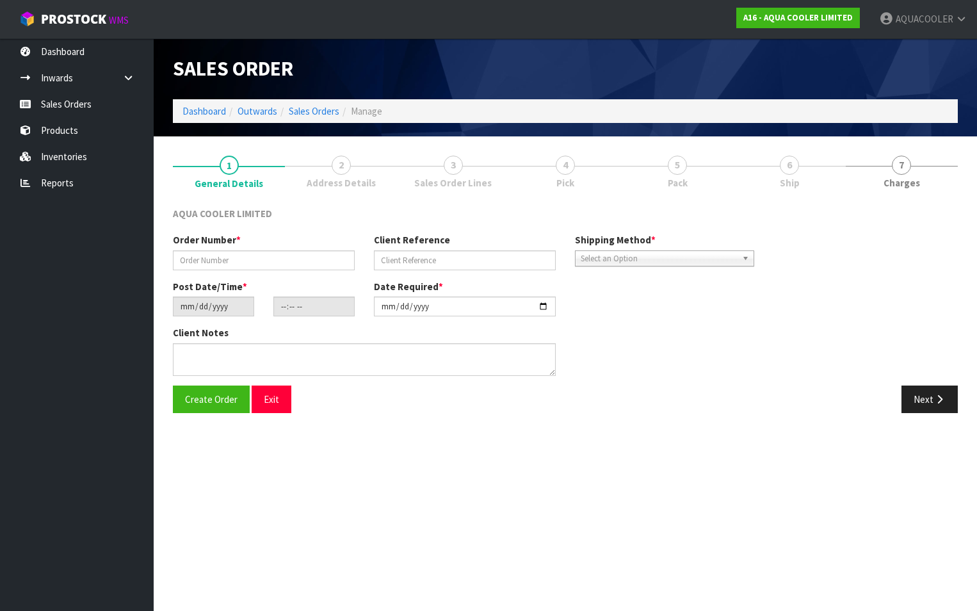
type textarea "CUSTOMER CARRIER MAINFREIGHT COLLECTION"
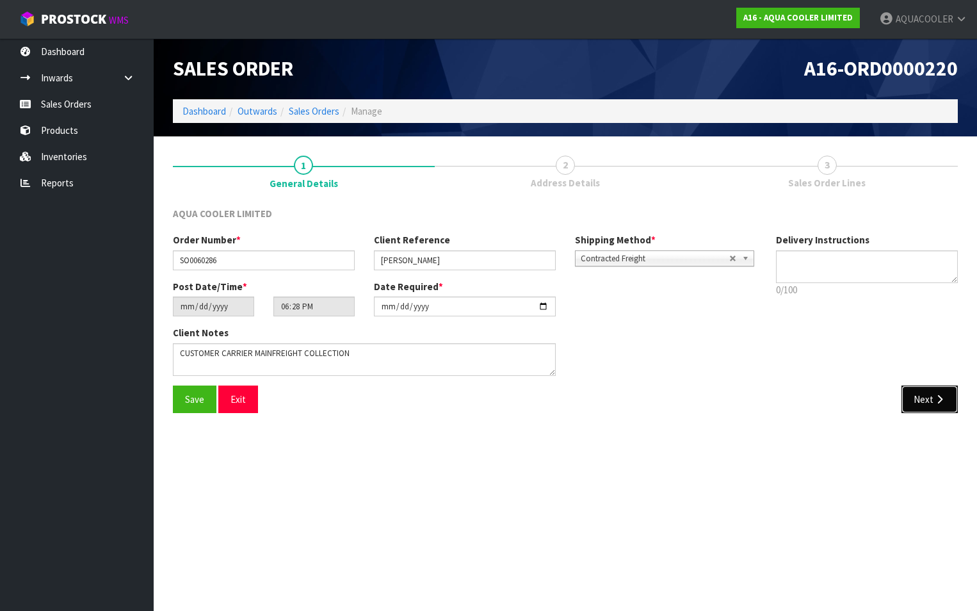
click at [929, 400] on button "Next" at bounding box center [930, 400] width 56 height 28
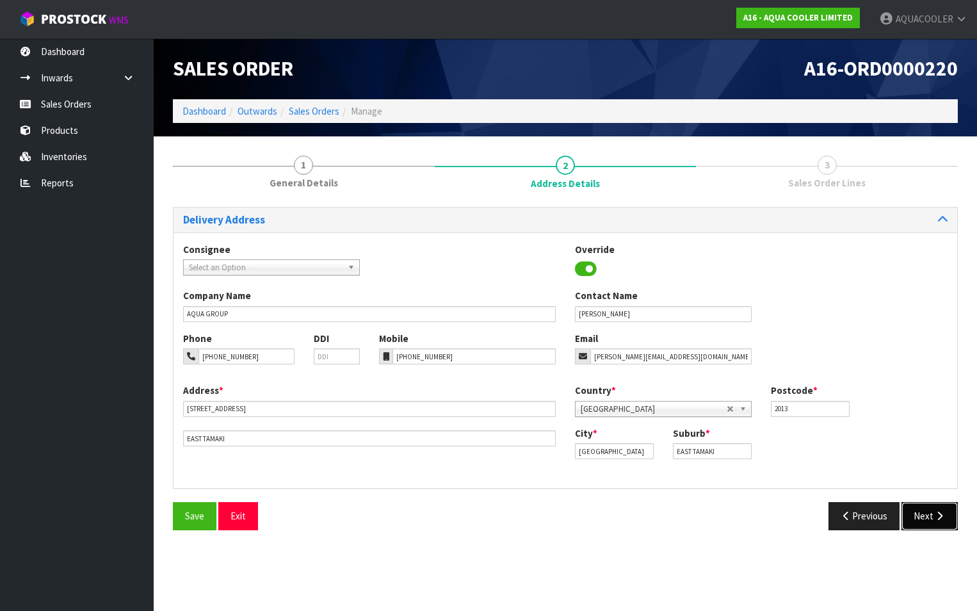
click at [931, 516] on button "Next" at bounding box center [930, 516] width 56 height 28
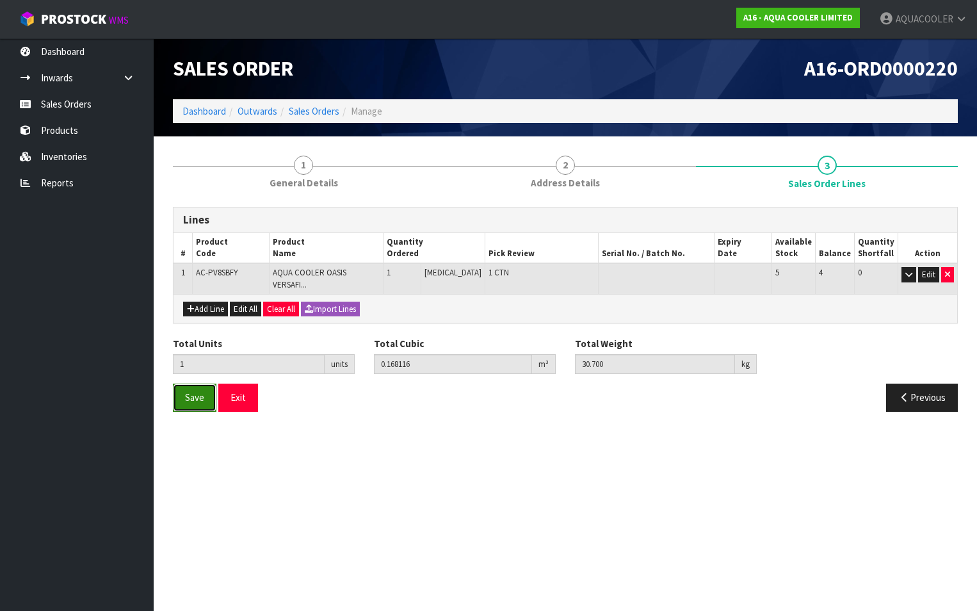
click at [182, 386] on button "Save" at bounding box center [195, 398] width 44 height 28
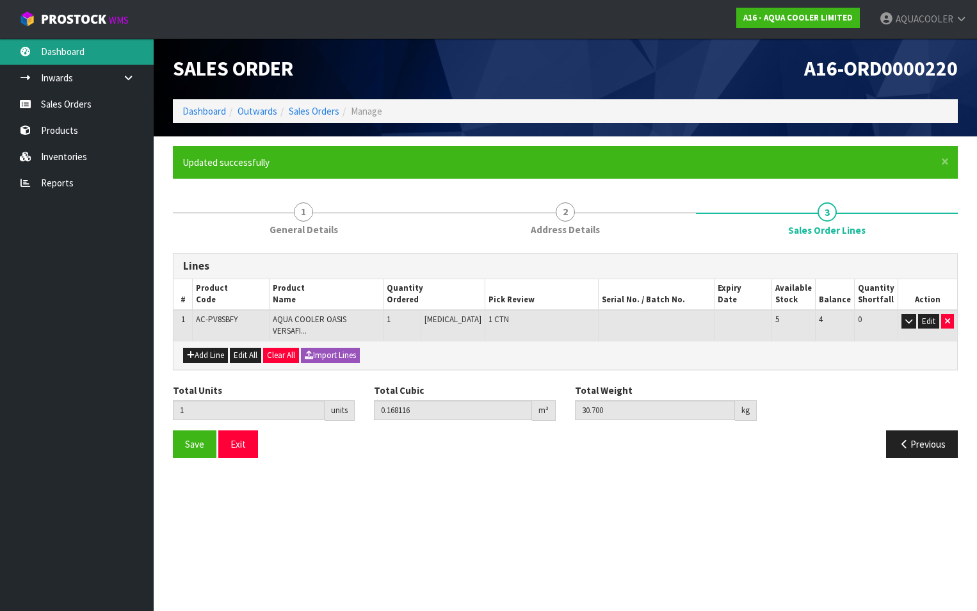
click at [67, 52] on link "Dashboard" at bounding box center [77, 51] width 154 height 26
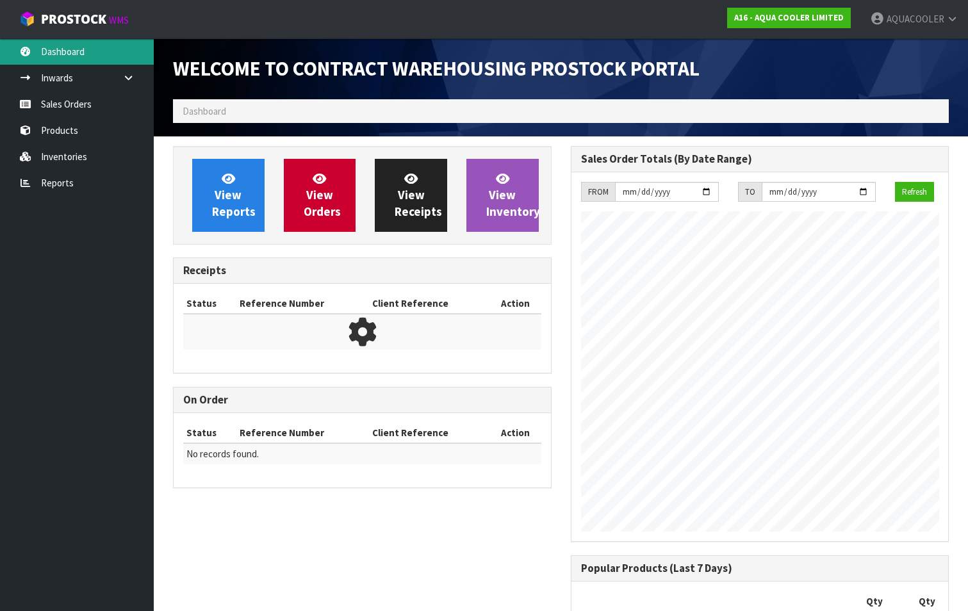
scroll to position [621, 397]
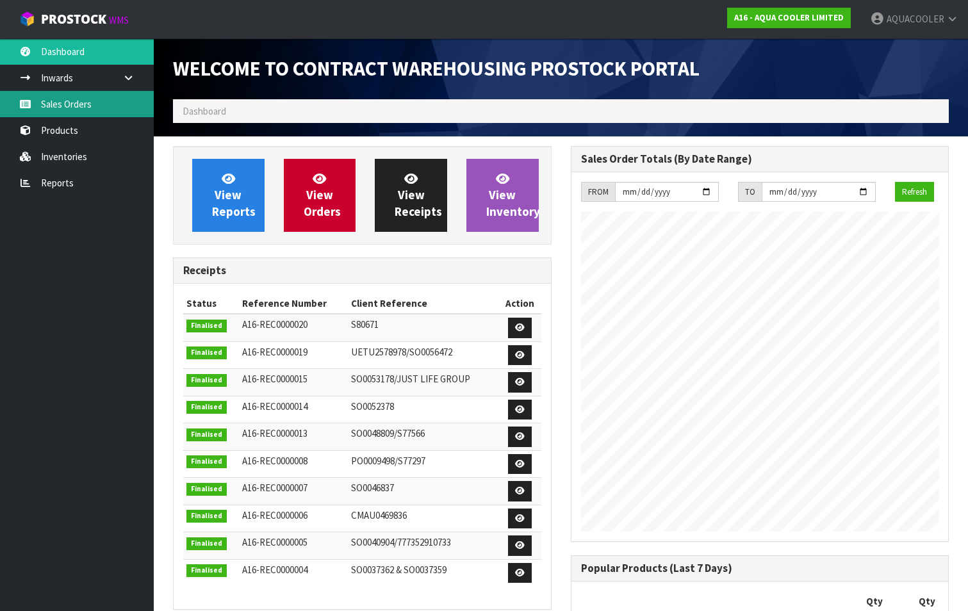
click at [54, 101] on link "Sales Orders" at bounding box center [77, 104] width 154 height 26
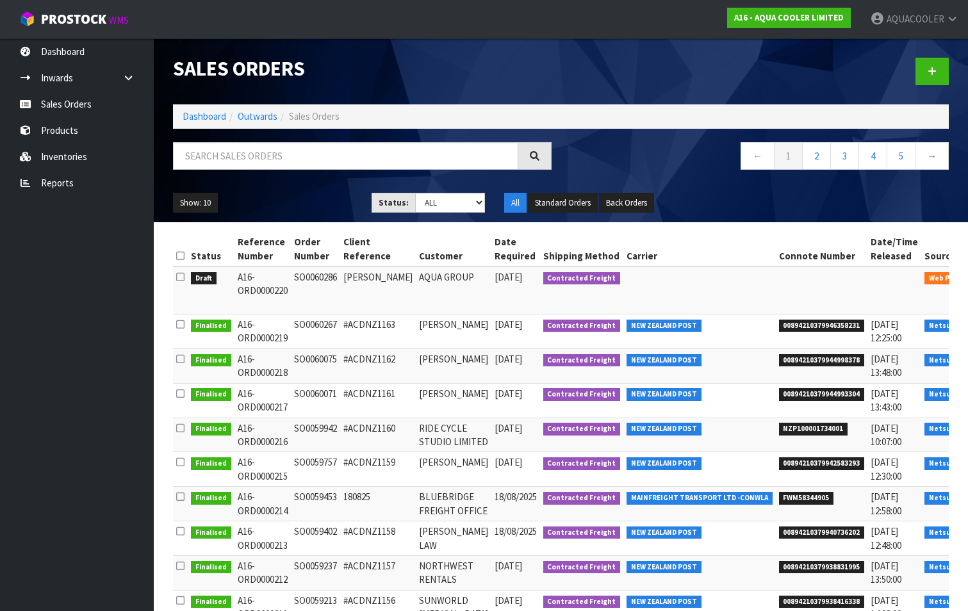
click at [571, 44] on div at bounding box center [760, 71] width 398 height 66
click at [69, 51] on link "Dashboard" at bounding box center [77, 51] width 154 height 26
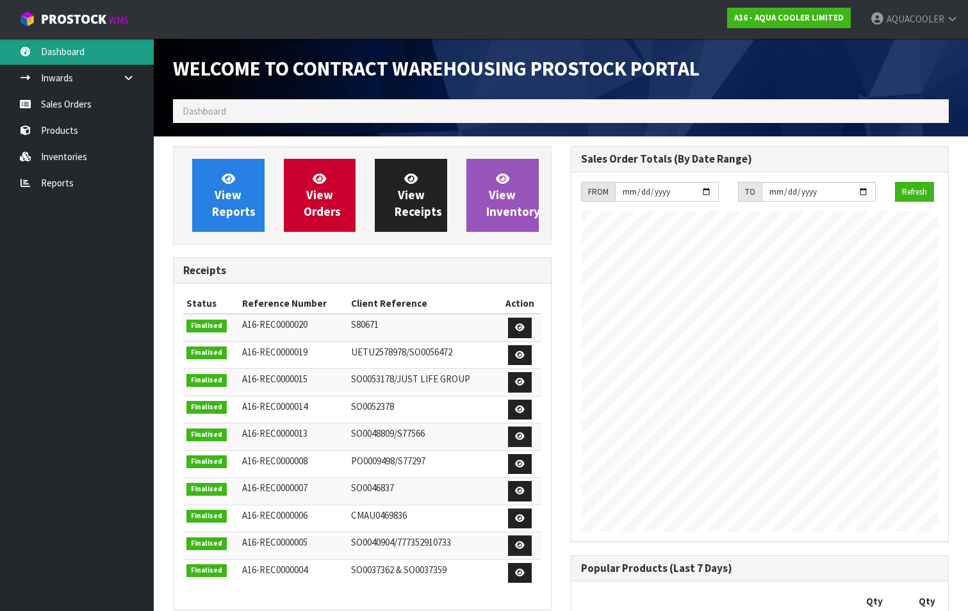
scroll to position [621, 397]
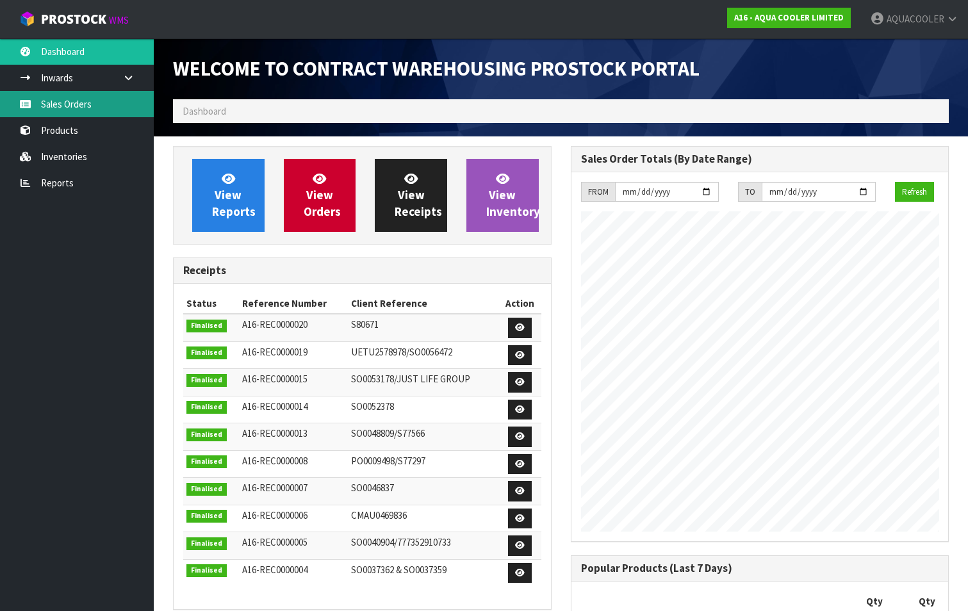
click at [67, 105] on link "Sales Orders" at bounding box center [77, 104] width 154 height 26
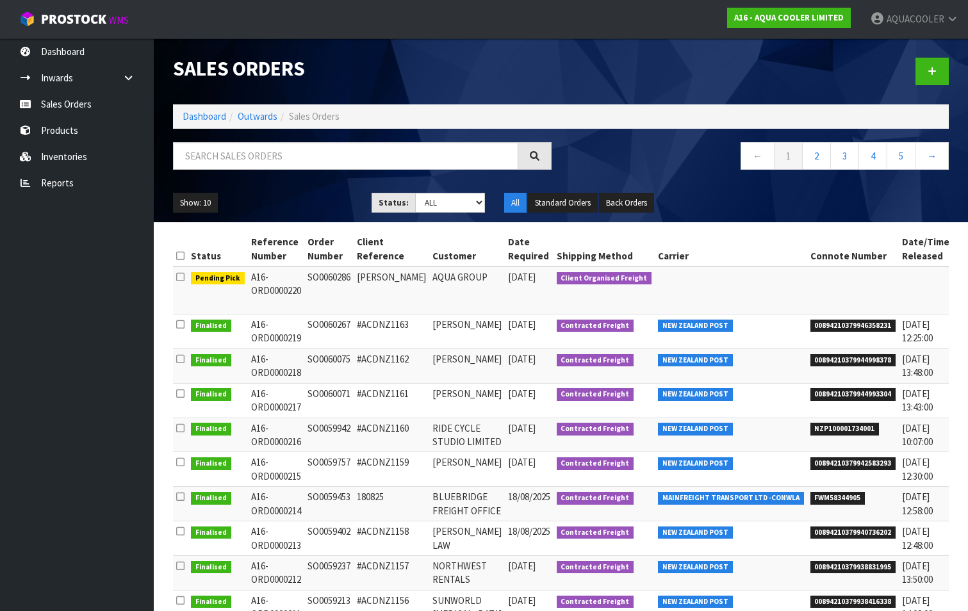
click at [956, 326] on span "Netsuite" at bounding box center [976, 326] width 41 height 13
click at [63, 54] on link "Dashboard" at bounding box center [77, 51] width 154 height 26
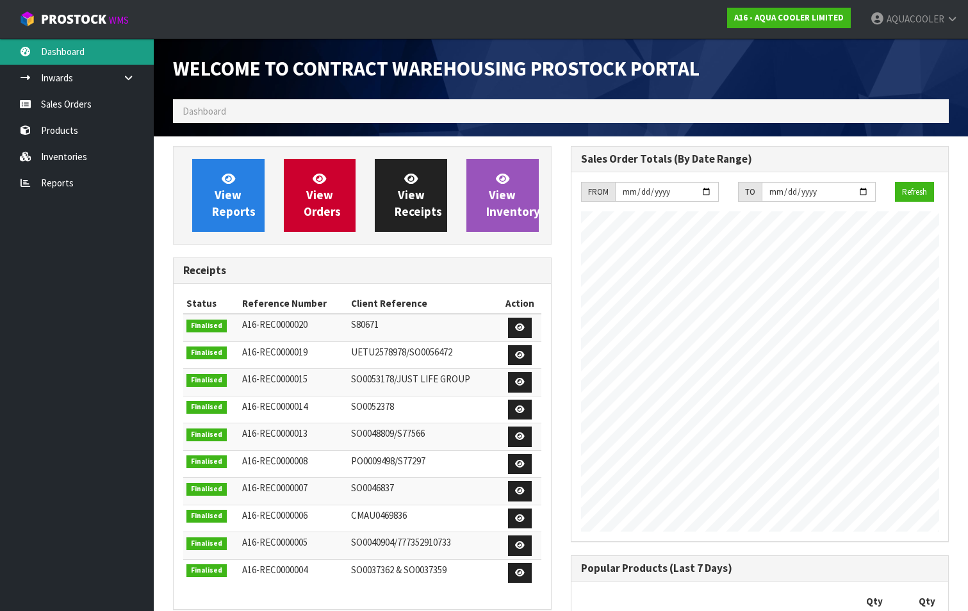
scroll to position [621, 397]
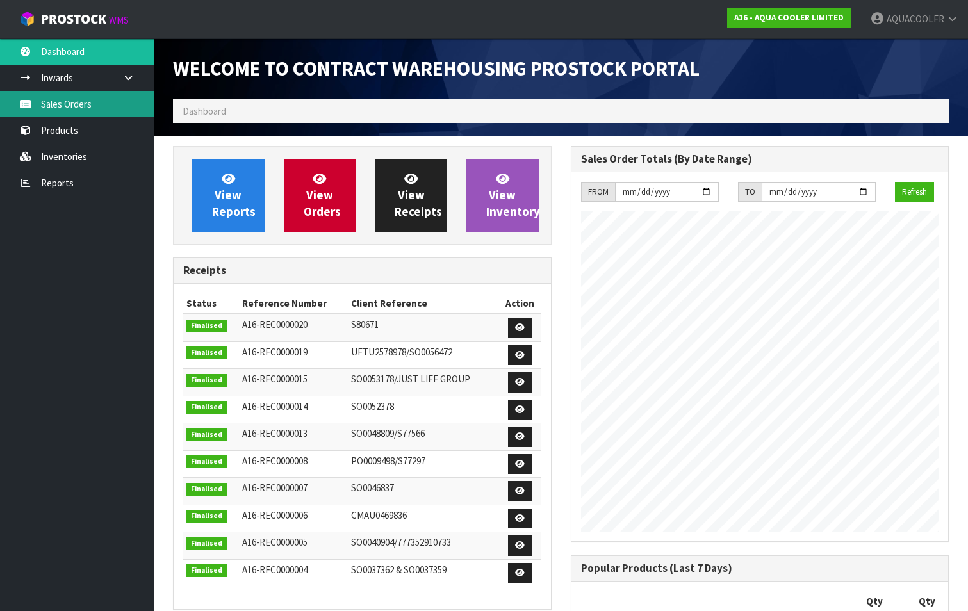
click at [58, 102] on link "Sales Orders" at bounding box center [77, 104] width 154 height 26
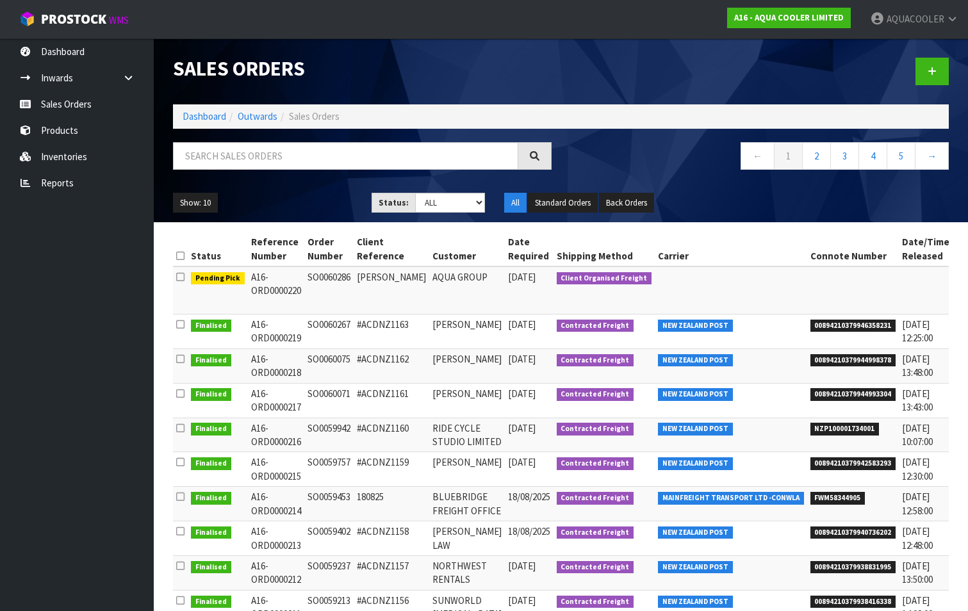
click at [514, 63] on h1 "Sales Orders" at bounding box center [362, 69] width 379 height 22
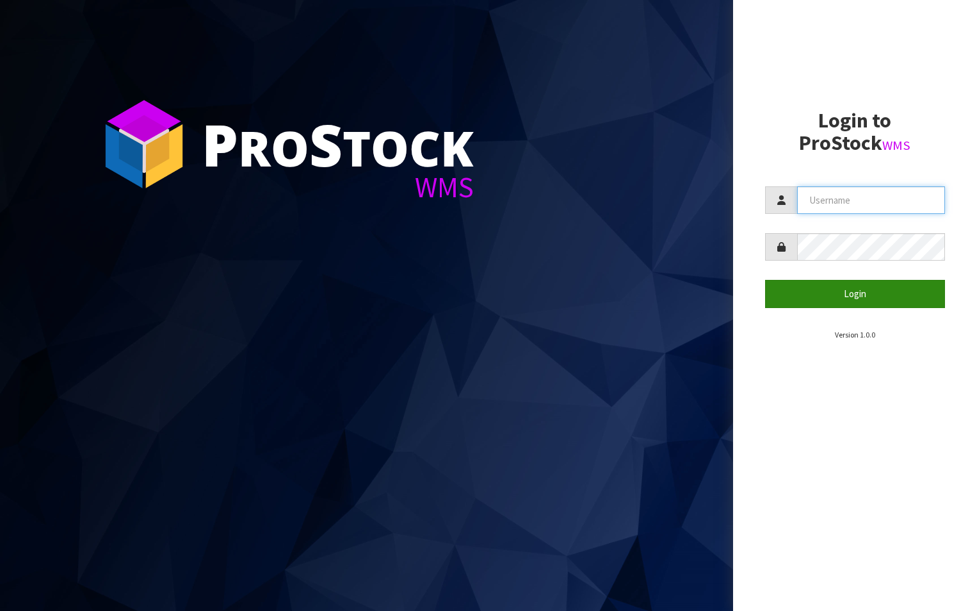
type input "aquacooler"
click at [847, 298] on button "Login" at bounding box center [855, 294] width 181 height 28
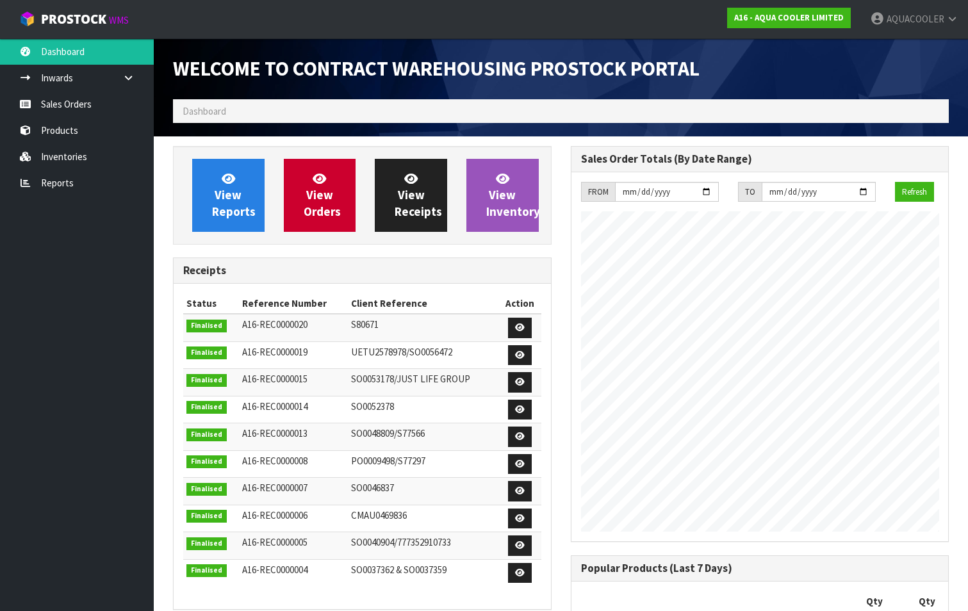
scroll to position [621, 397]
click at [76, 131] on link "Products" at bounding box center [77, 130] width 154 height 26
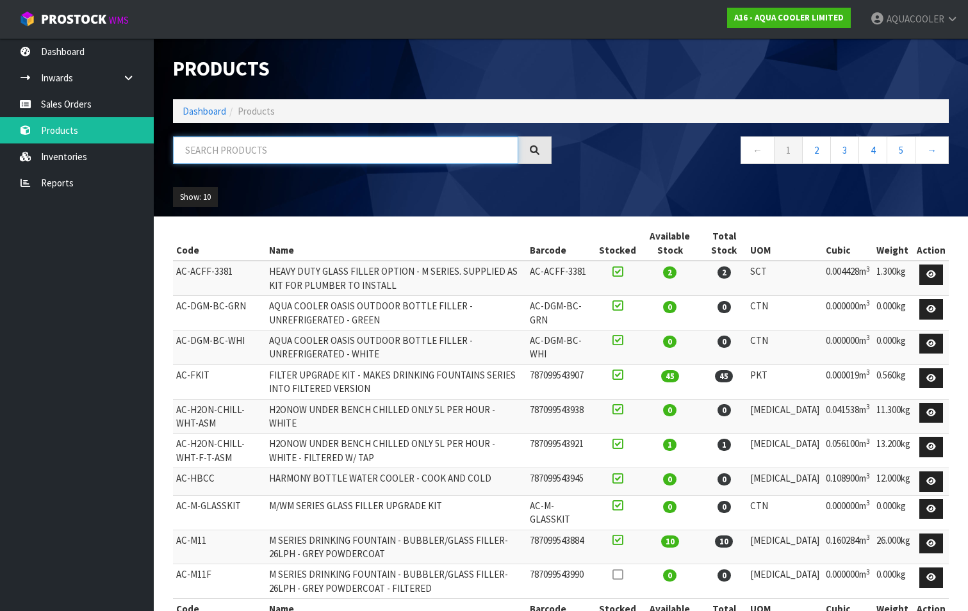
click at [216, 147] on input "text" at bounding box center [345, 150] width 345 height 28
paste input "AC-ODYBCC-BLK-PKG"
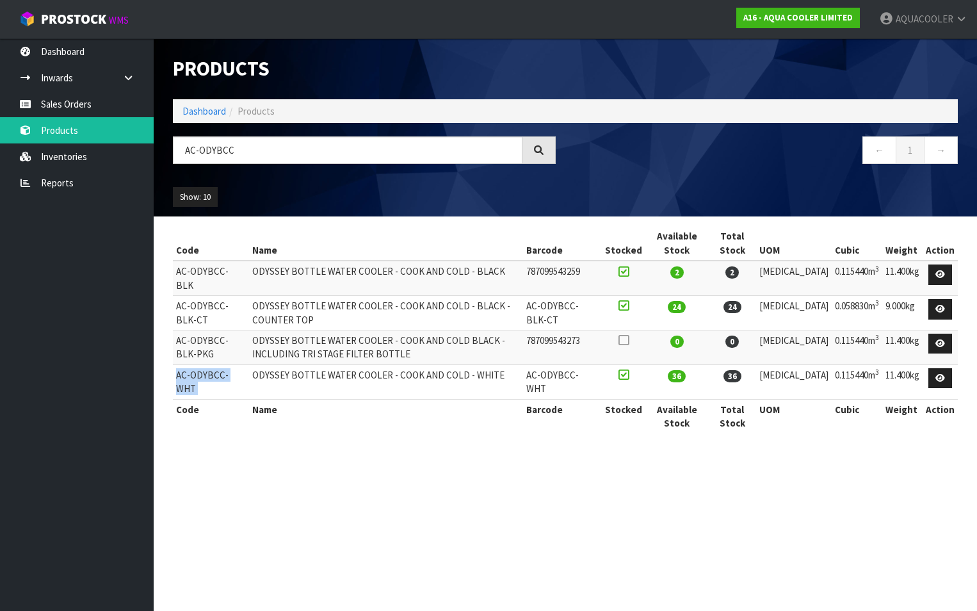
drag, startPoint x: 177, startPoint y: 364, endPoint x: 256, endPoint y: 364, distance: 78.1
click at [256, 364] on tr "AC-ODYBCC-WHT ODYSSEY BOTTLE WATER COOLER - COOK AND COLD - WHITE AC-ODYBCC-WHT…" at bounding box center [565, 381] width 785 height 35
drag, startPoint x: 256, startPoint y: 364, endPoint x: 222, endPoint y: 364, distance: 33.9
copy tr "AC-ODYBCC-WHT"
click at [248, 151] on input "AC-ODYBCC" at bounding box center [348, 150] width 350 height 28
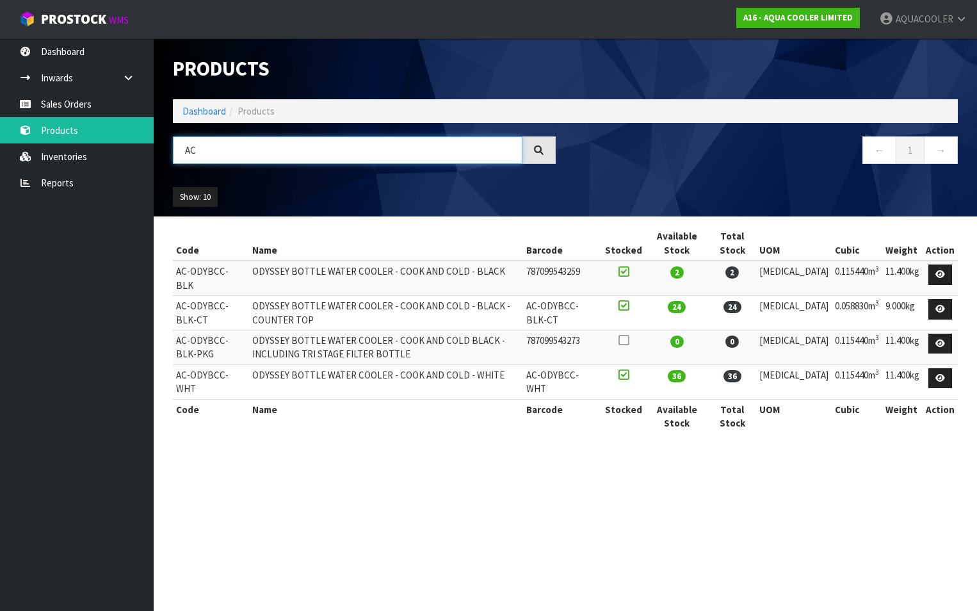
type input "A"
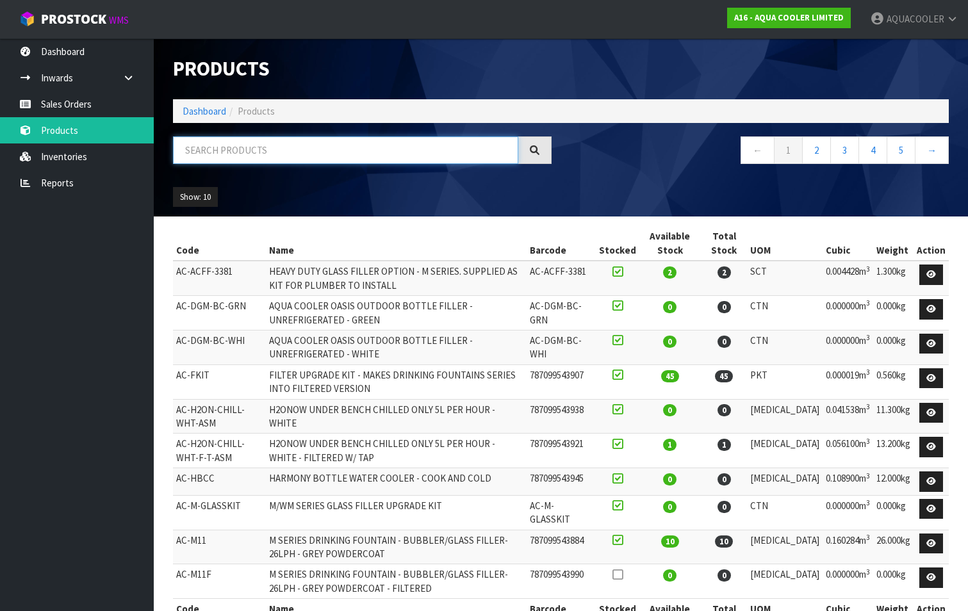
paste input "AC-ODYBCC-WHT"
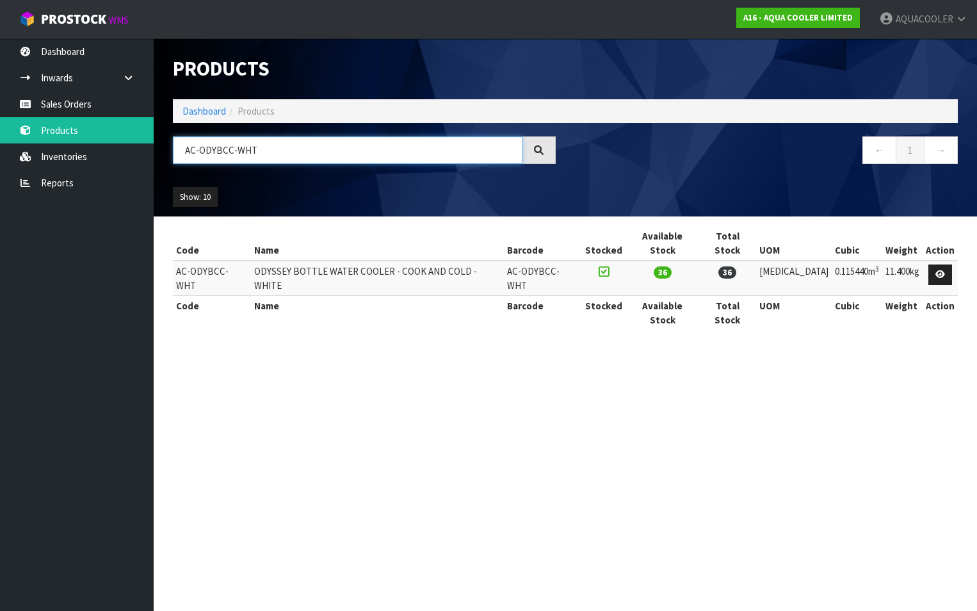
click at [302, 147] on input "AC-ODYBCC-WHT" at bounding box center [348, 150] width 350 height 28
type input "A"
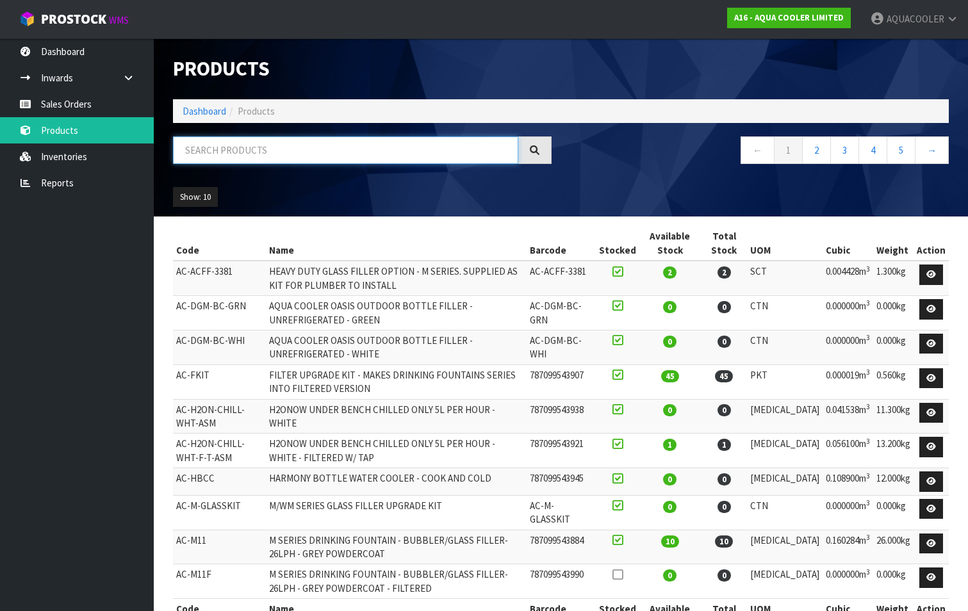
paste input "AC-ODYBCC-WHT-PKG"
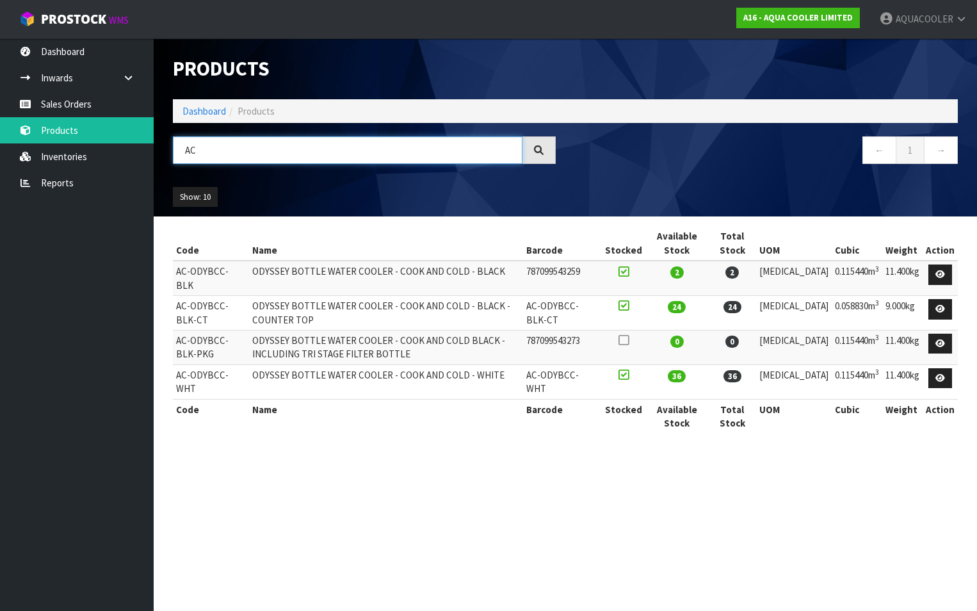
type input "A"
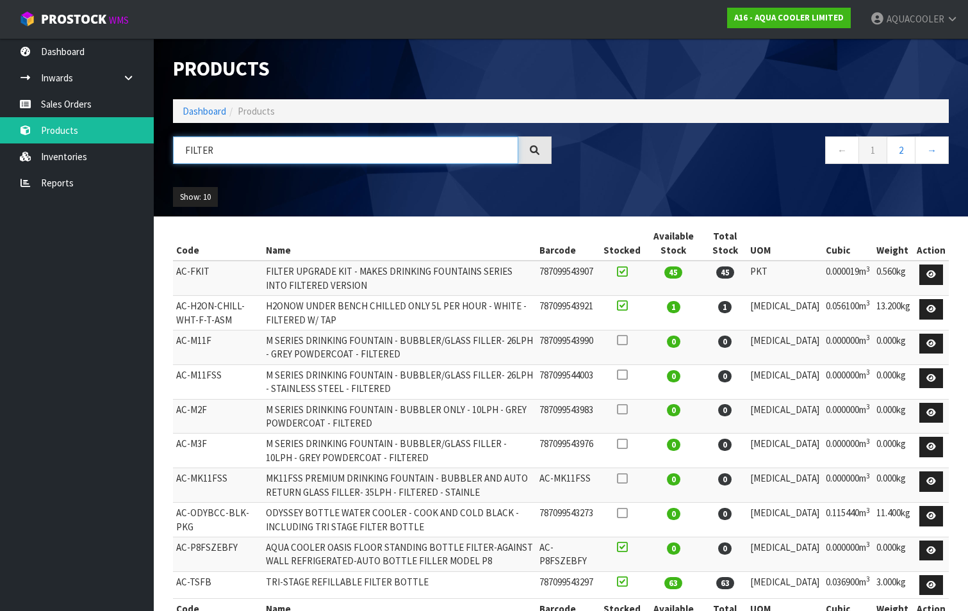
scroll to position [45, 0]
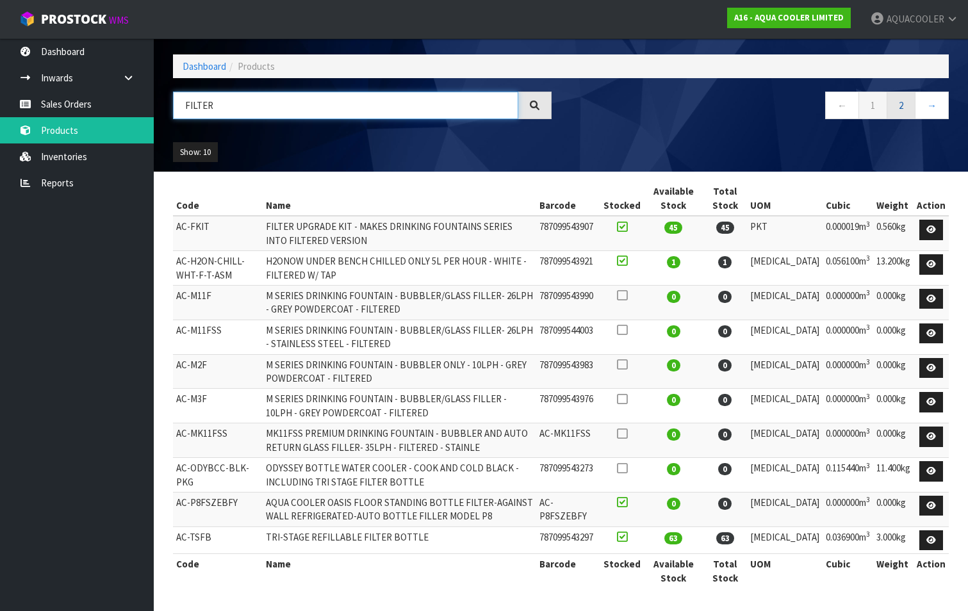
type input "FILTER"
click at [900, 104] on link "2" at bounding box center [900, 106] width 29 height 28
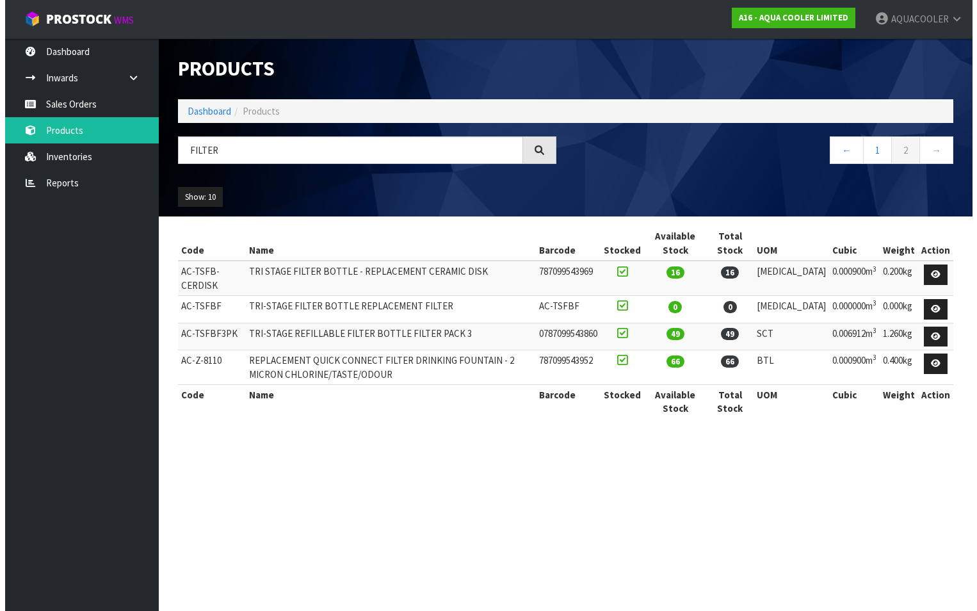
scroll to position [0, 0]
